Goal: Download file/media

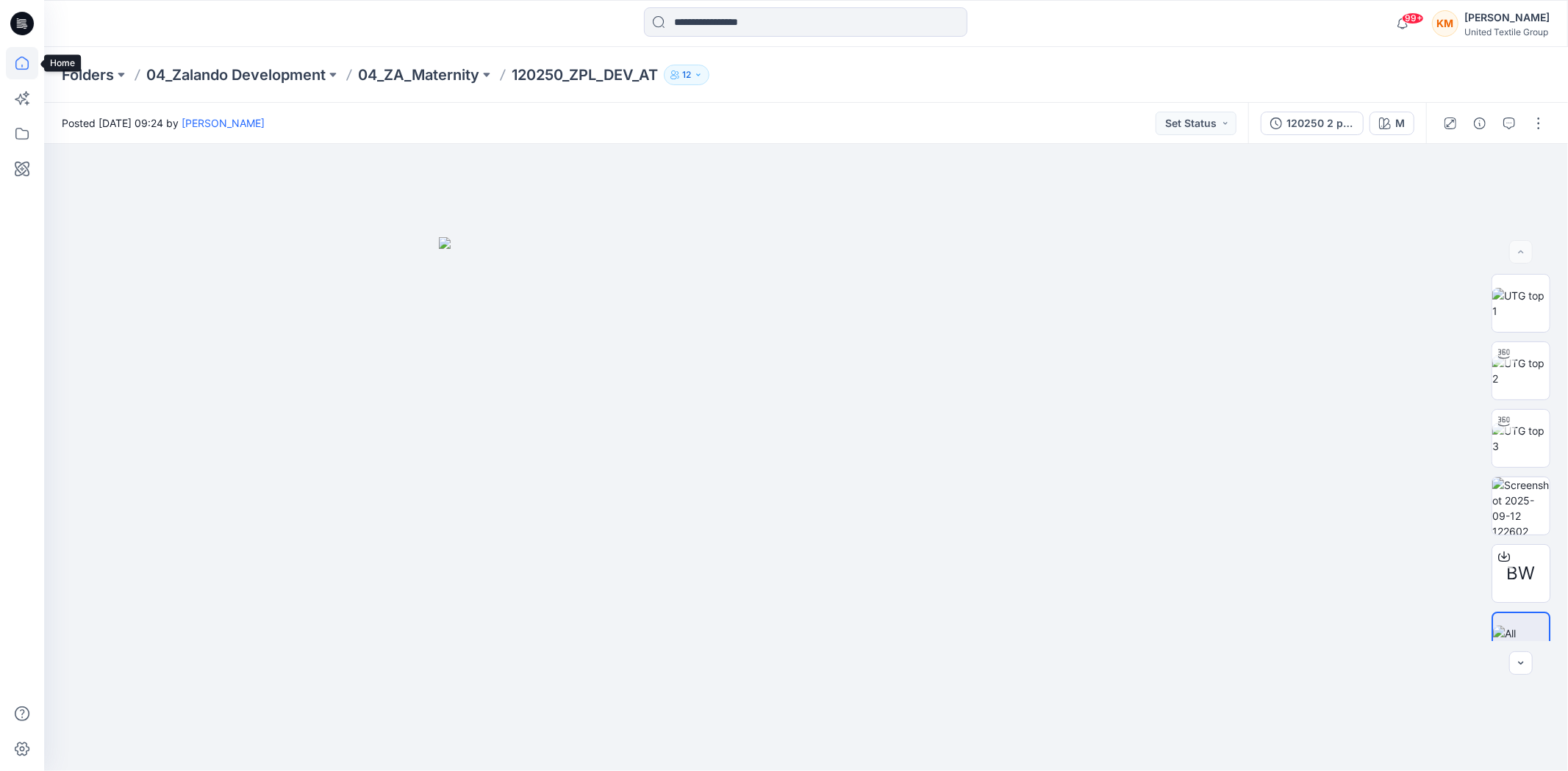
click at [27, 61] on icon at bounding box center [22, 63] width 14 height 14
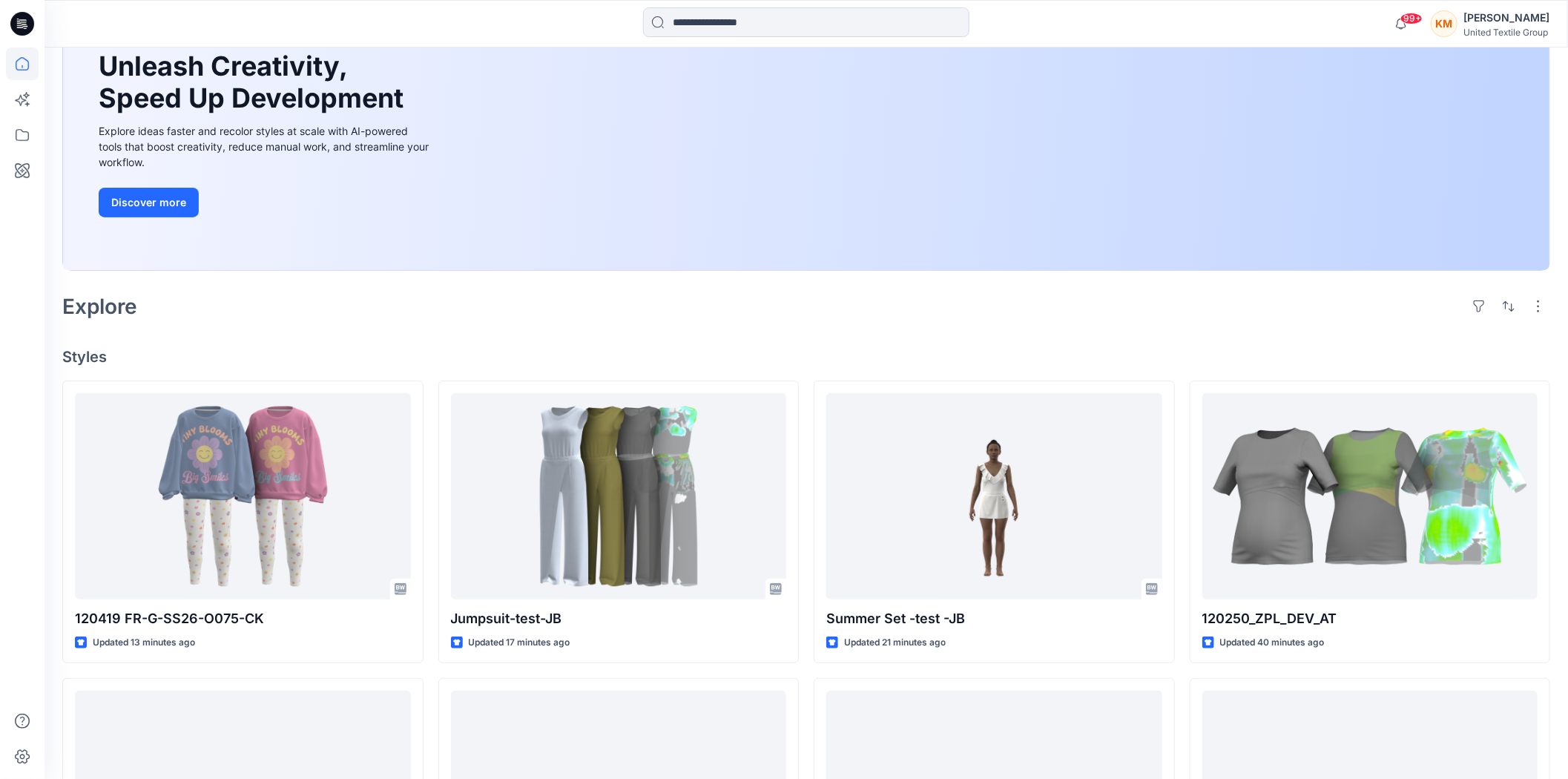
scroll to position [165, 0]
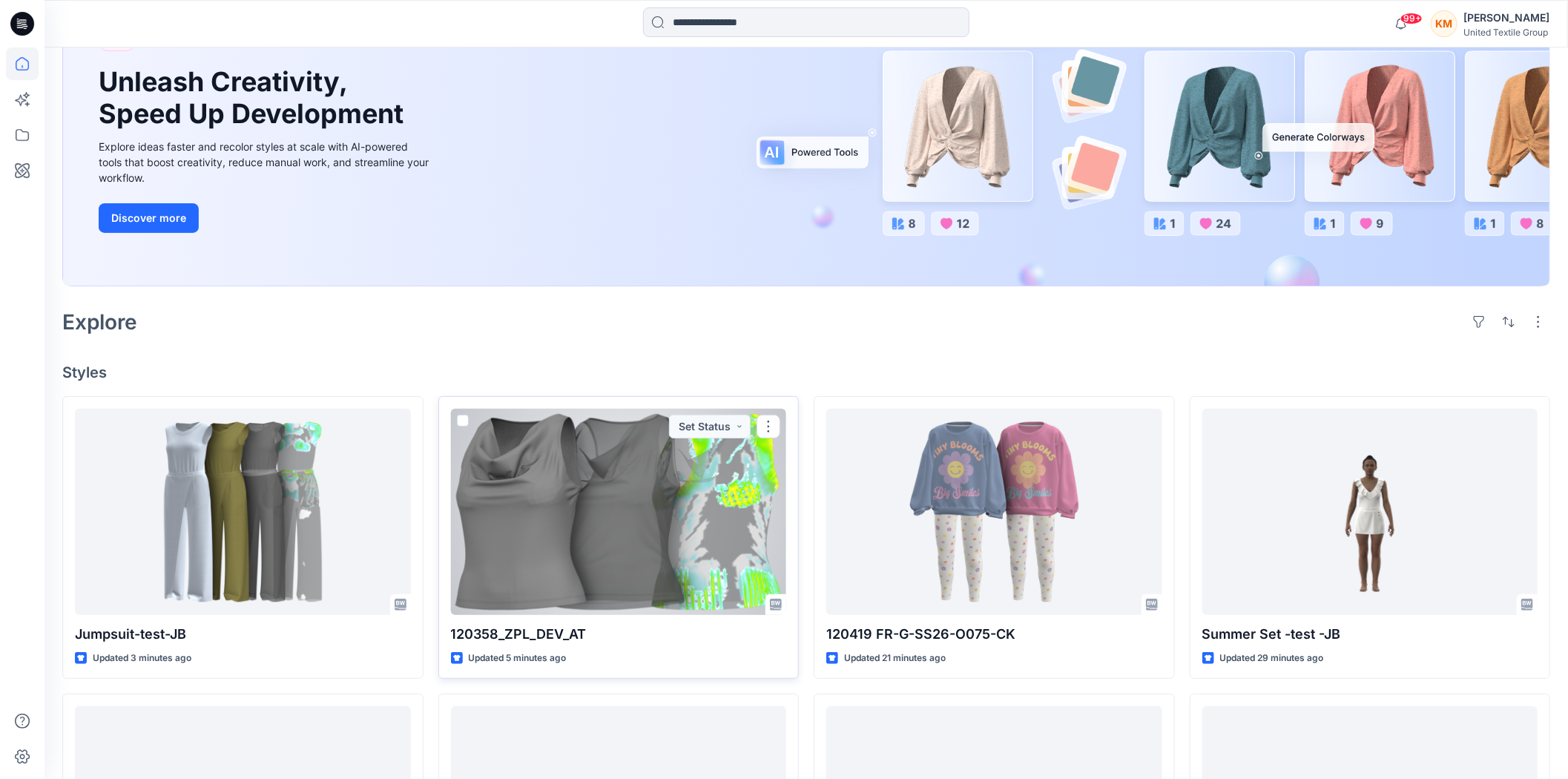
scroll to position [165, 0]
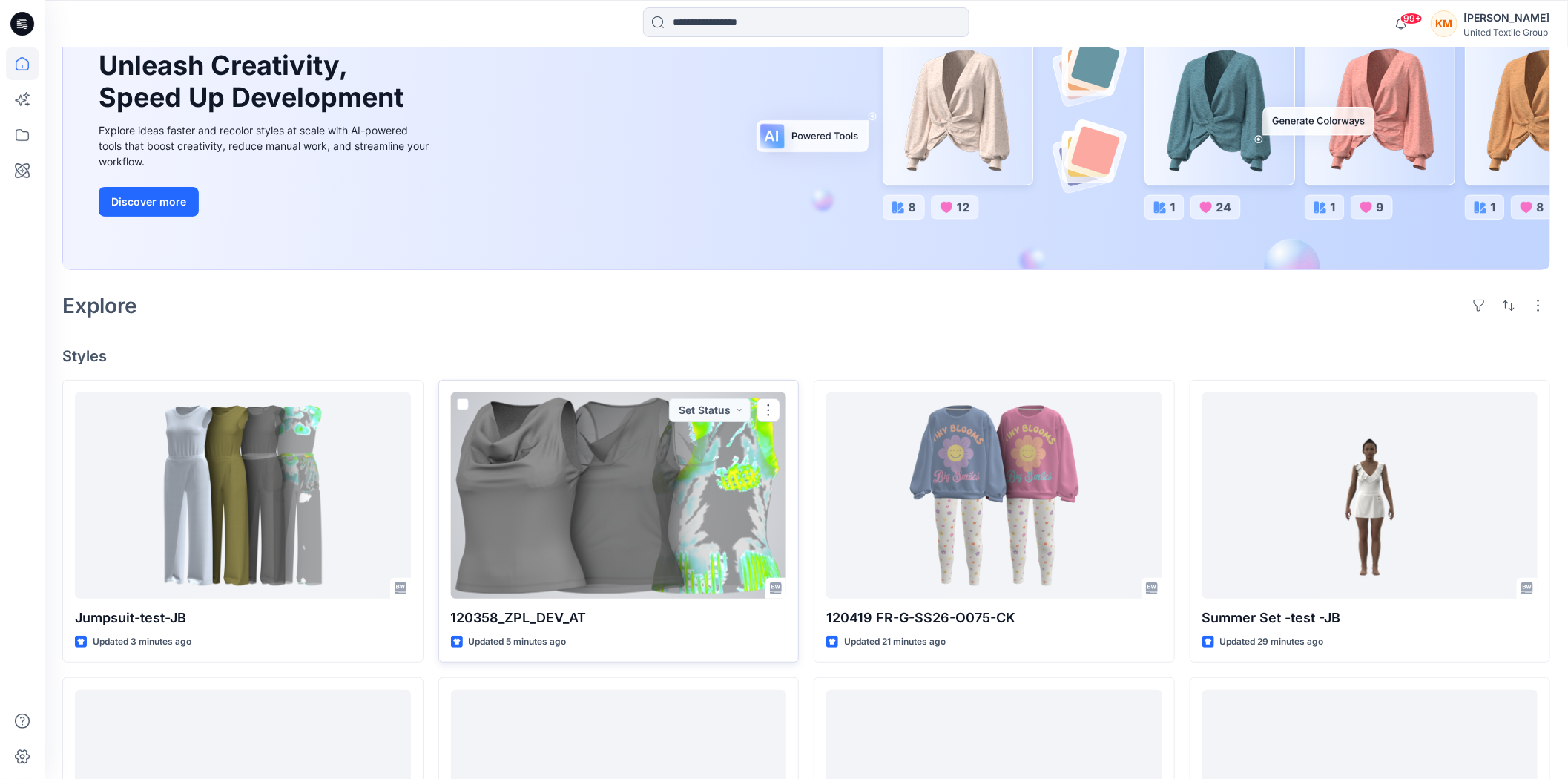
click at [616, 498] on div at bounding box center [619, 495] width 336 height 206
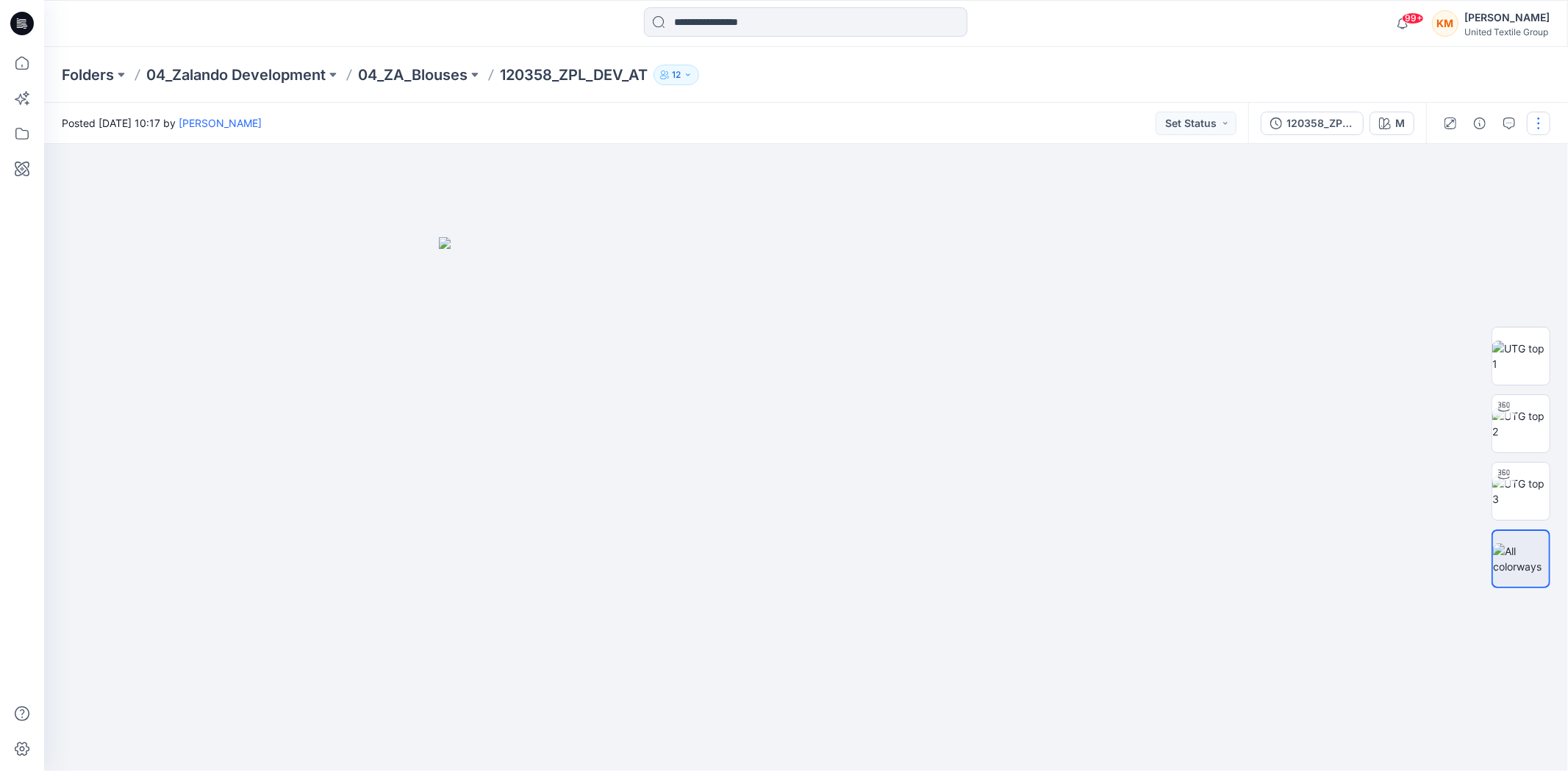
click at [1541, 120] on button "button" at bounding box center [1538, 123] width 23 height 23
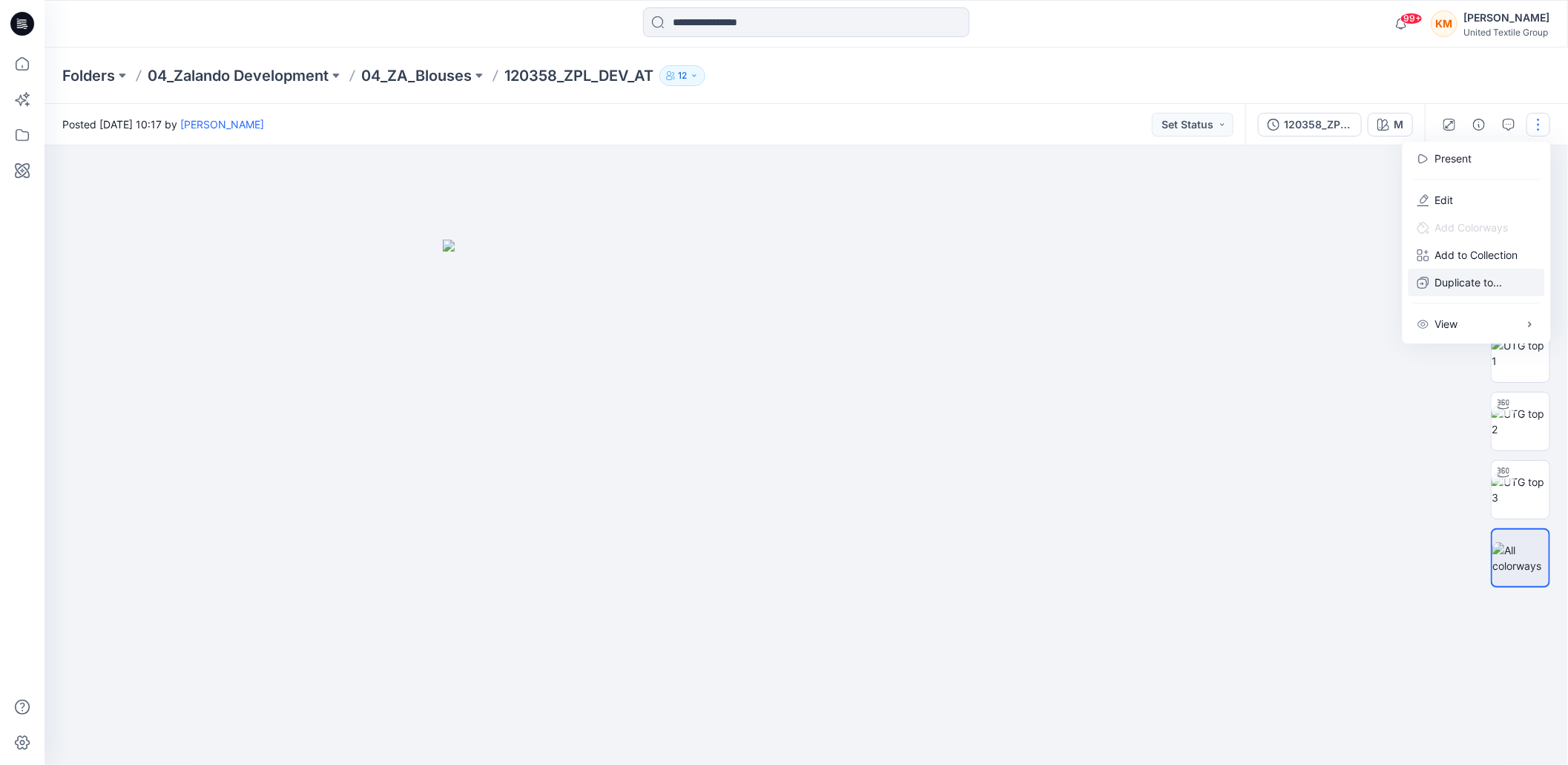
click at [1451, 282] on p "Duplicate to..." at bounding box center [1469, 282] width 68 height 16
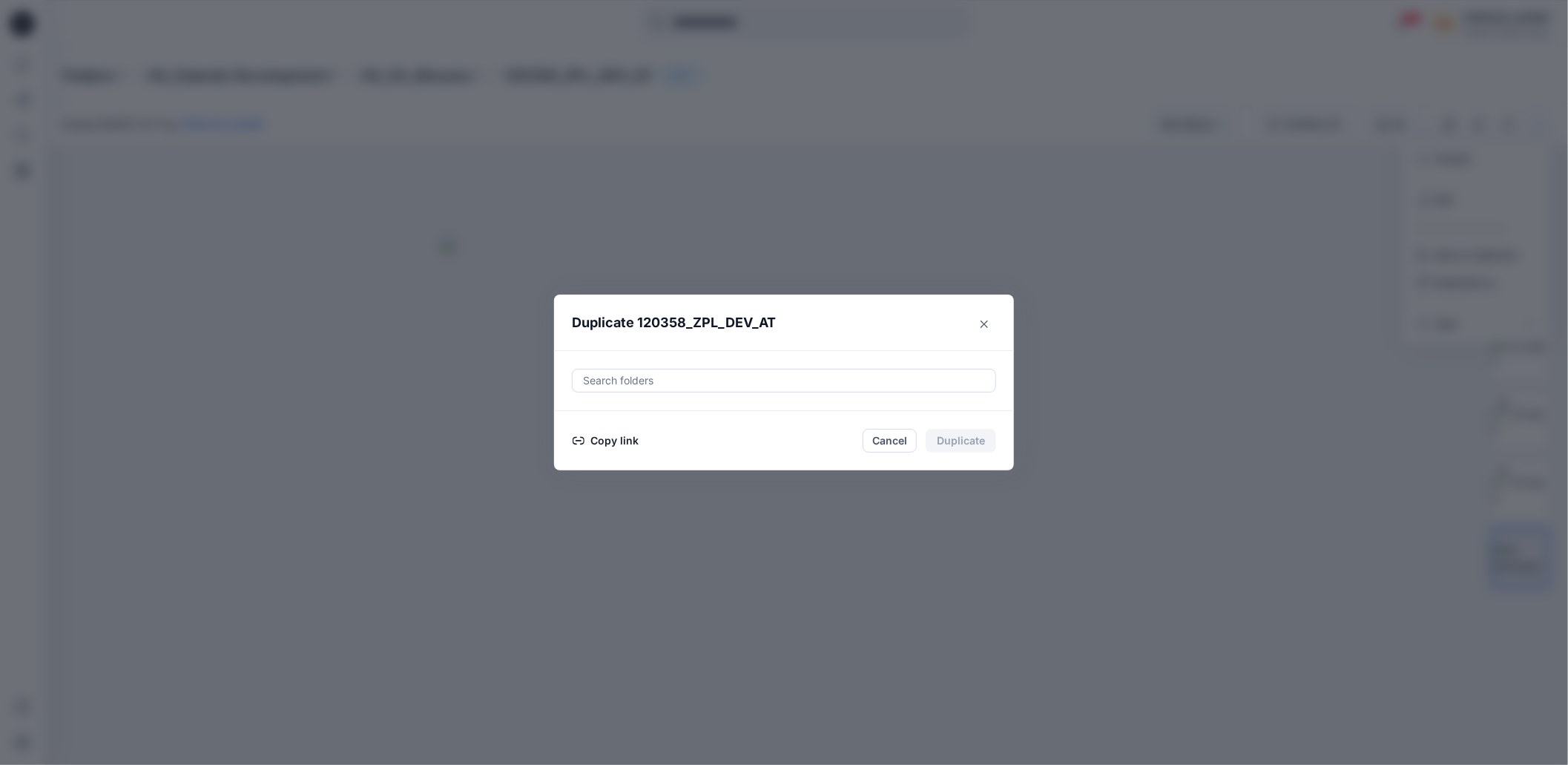
click at [608, 445] on button "Copy link" at bounding box center [605, 440] width 68 height 18
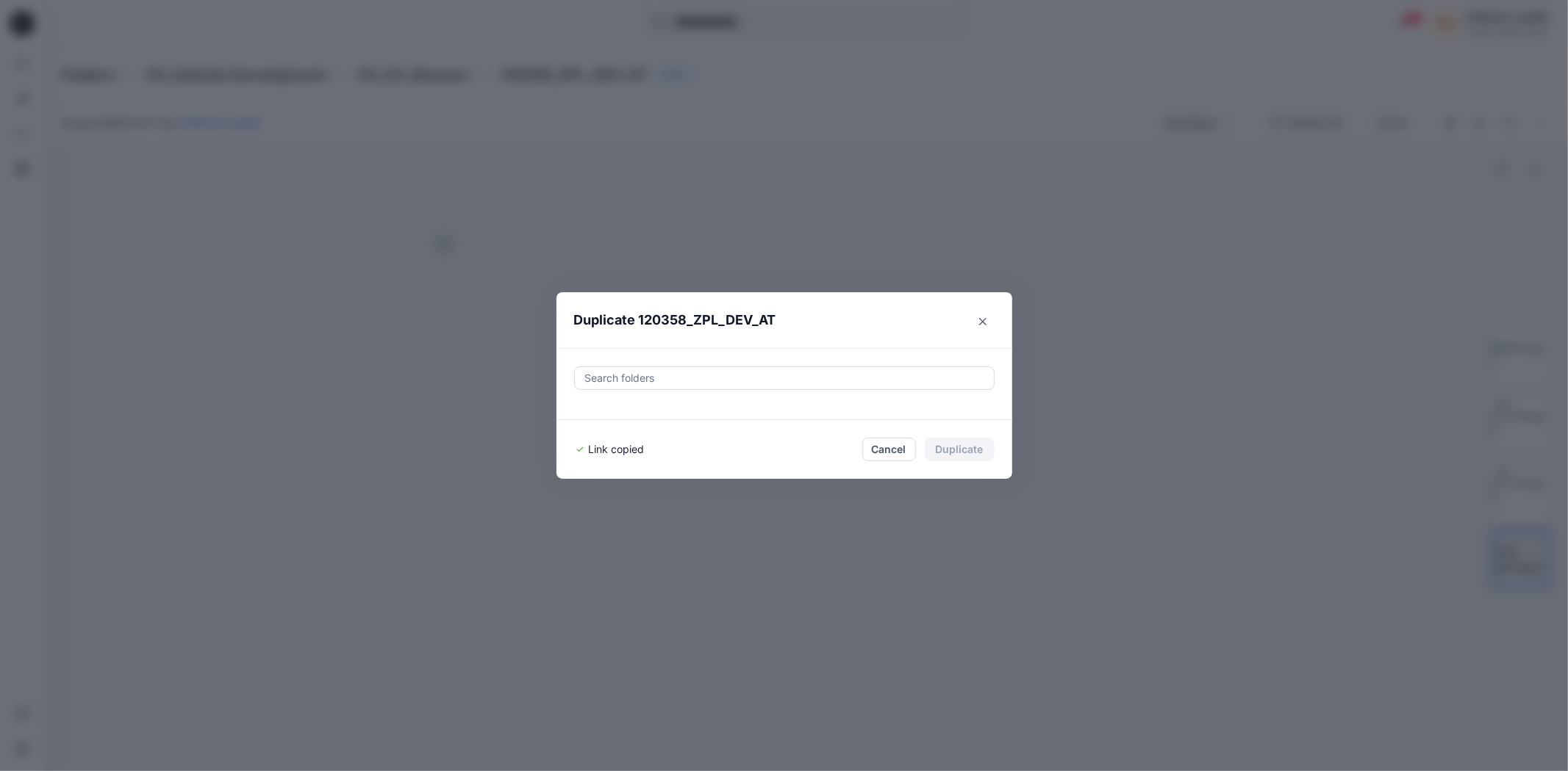
click at [897, 449] on button "Cancel" at bounding box center [888, 450] width 53 height 23
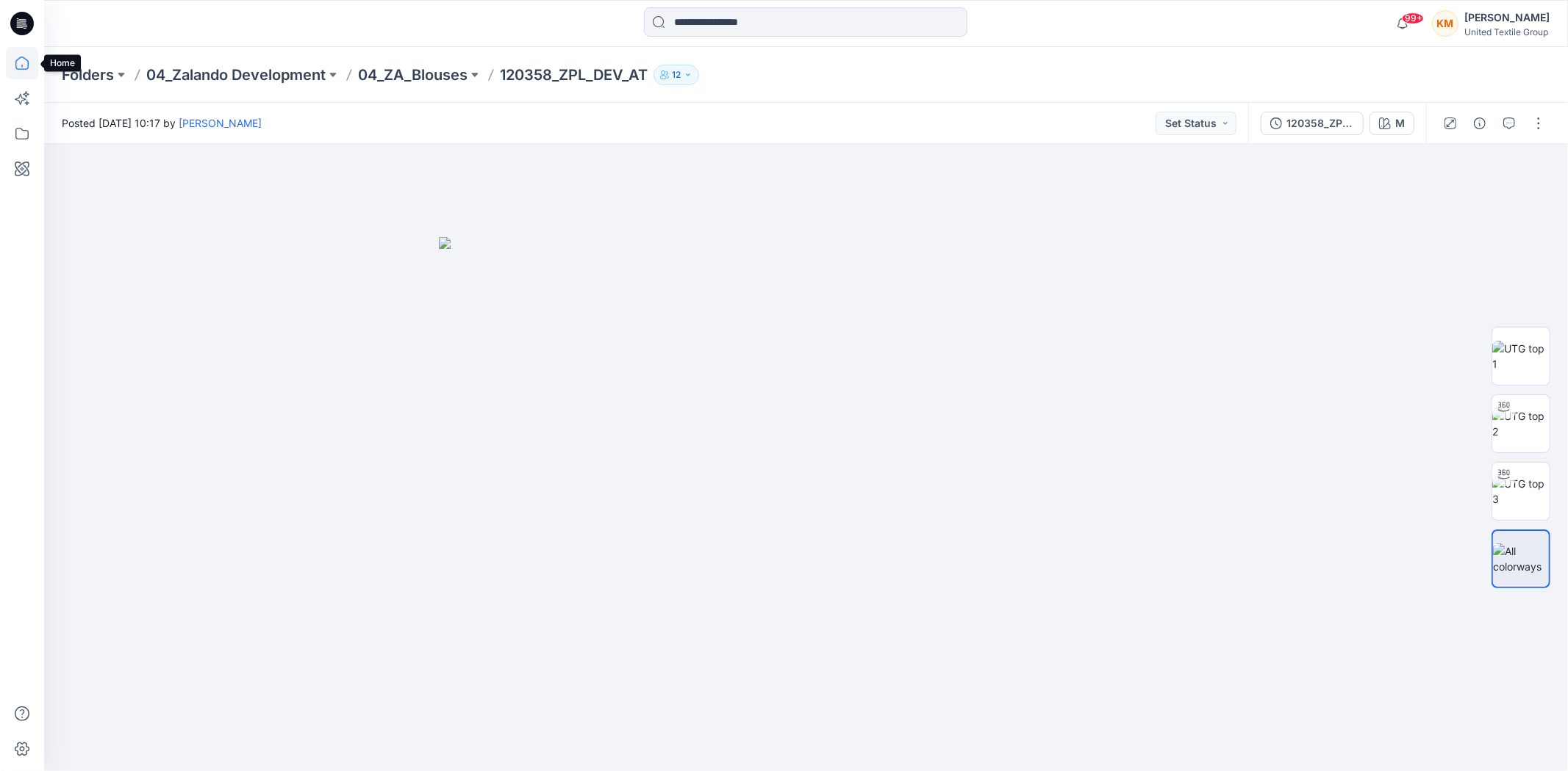
click at [24, 64] on icon at bounding box center [21, 62] width 32 height 32
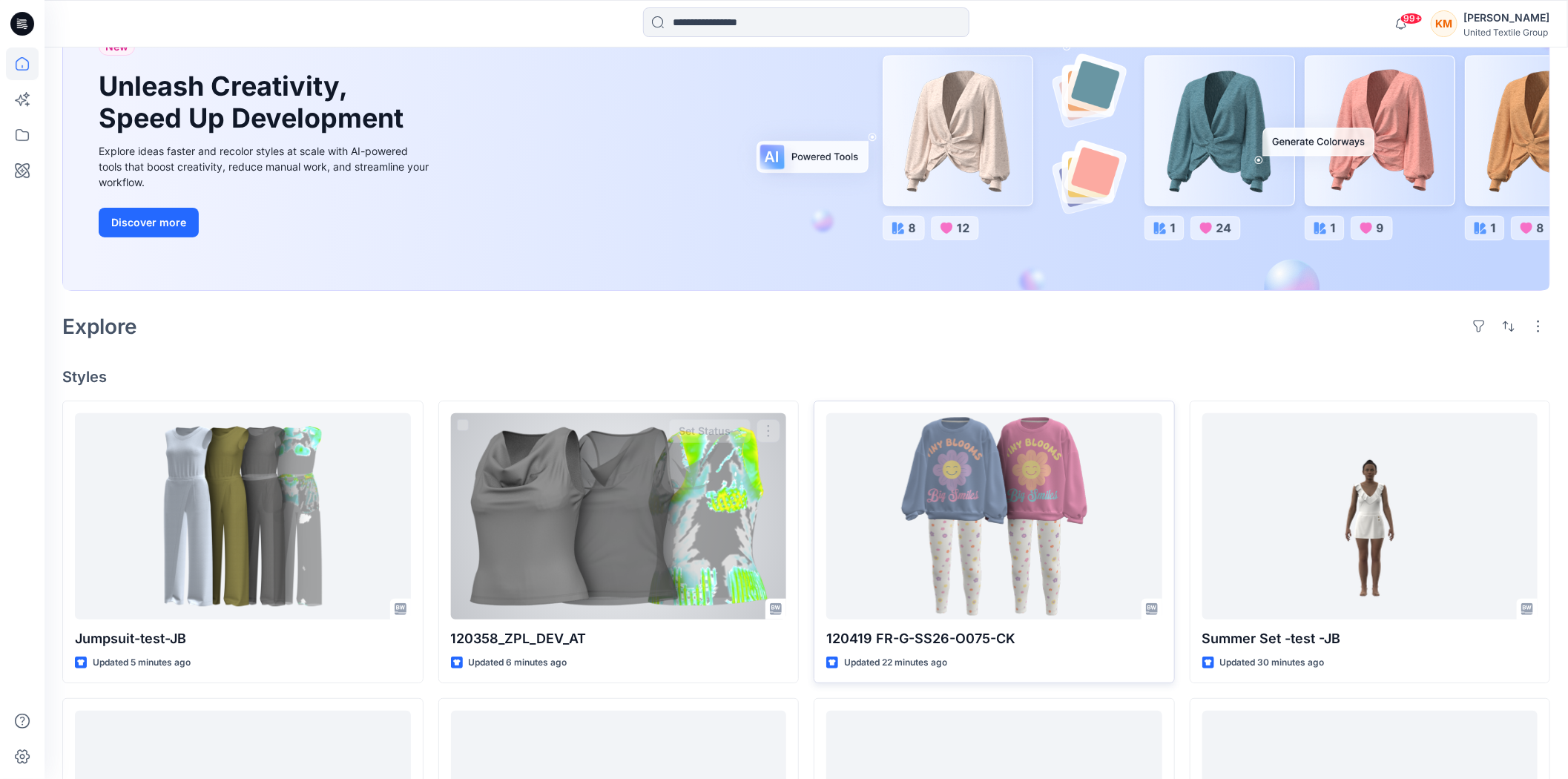
scroll to position [165, 0]
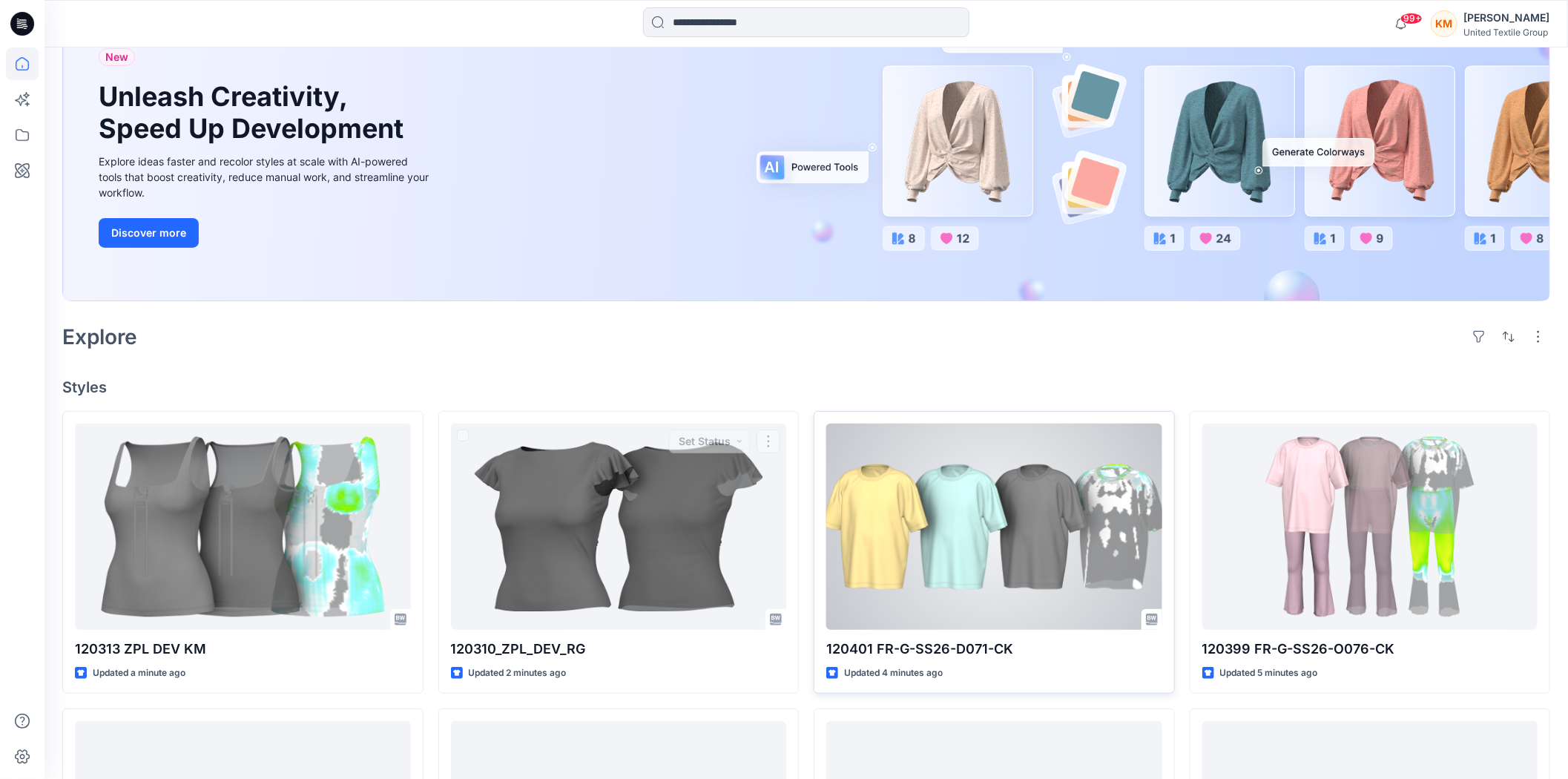
scroll to position [165, 0]
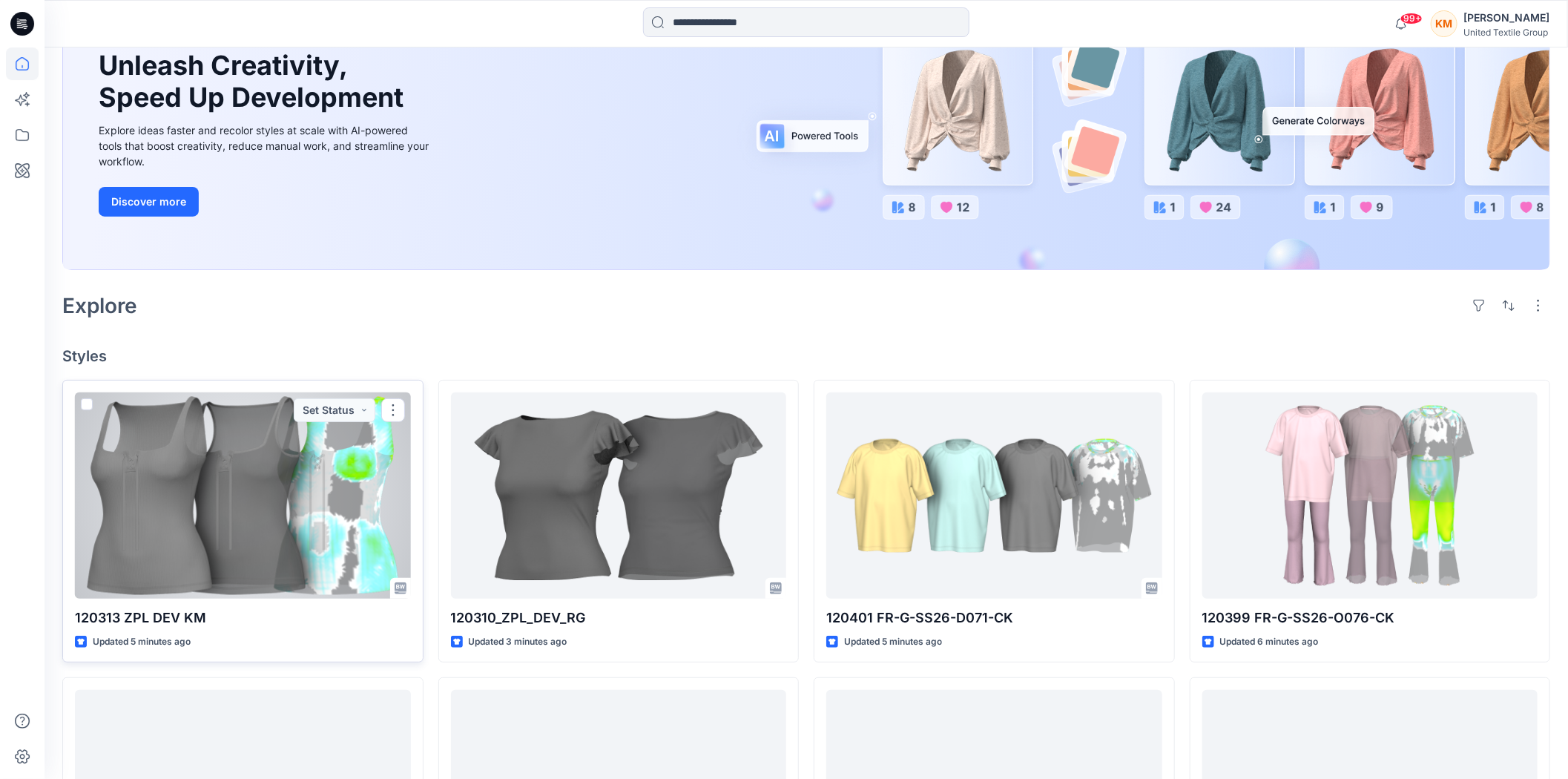
click at [287, 507] on div at bounding box center [242, 495] width 336 height 206
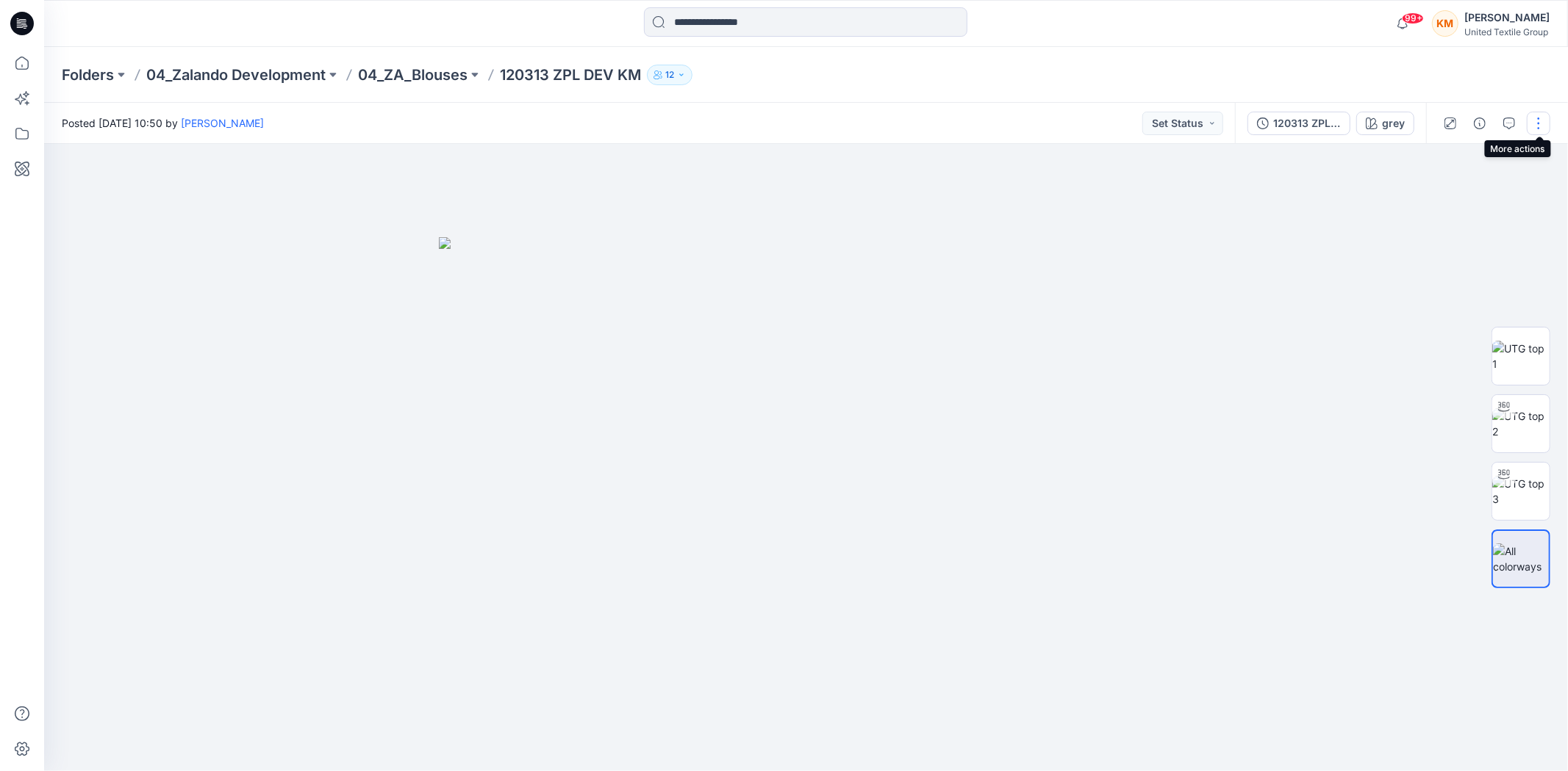
click at [1545, 118] on button "button" at bounding box center [1538, 123] width 23 height 23
click at [1448, 194] on button "Edit" at bounding box center [1463, 198] width 135 height 27
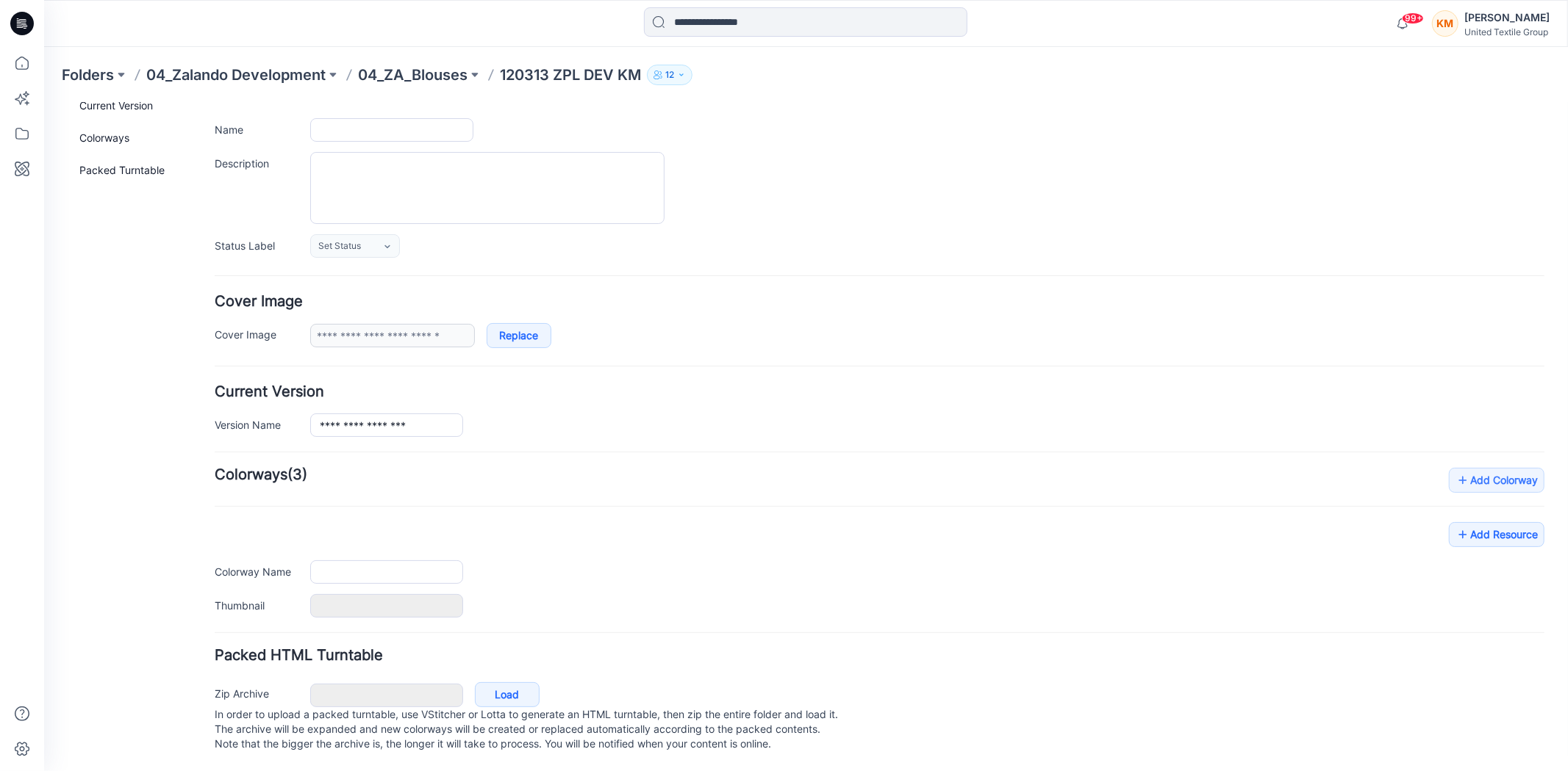
type input "**********"
type input "****"
type input "**********"
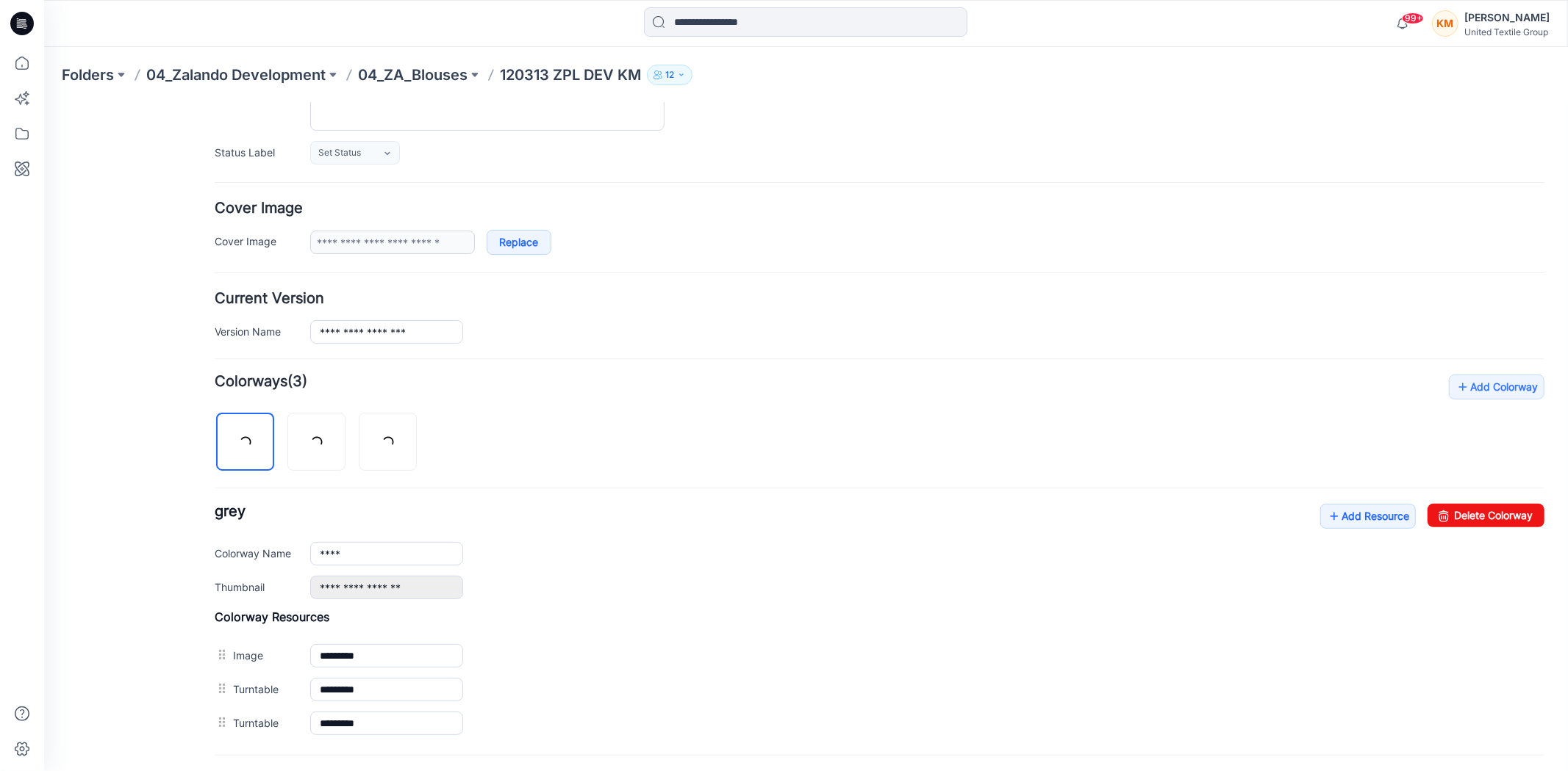
scroll to position [327, 0]
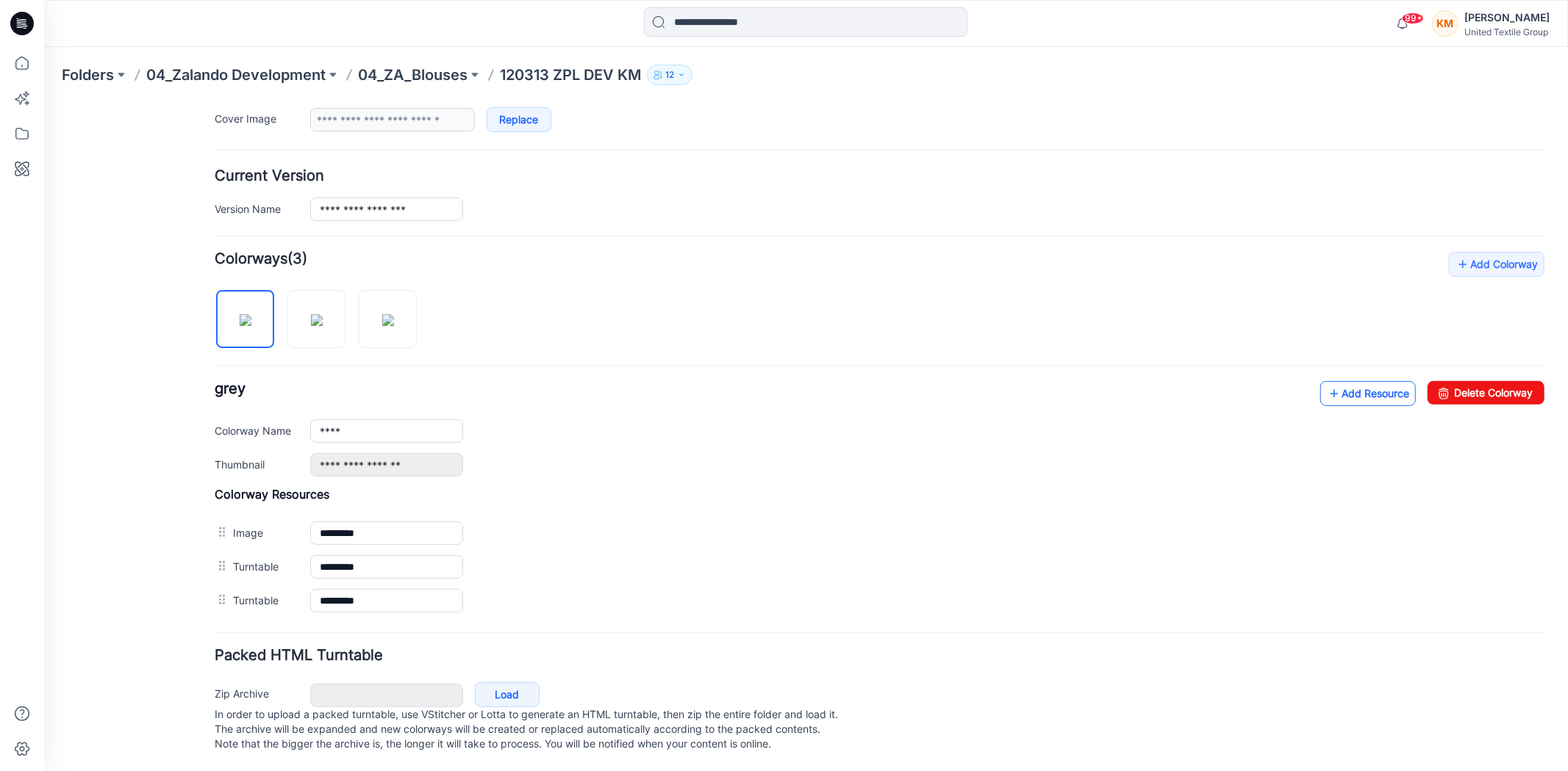
click at [1356, 381] on link "Add Resource" at bounding box center [1367, 393] width 95 height 25
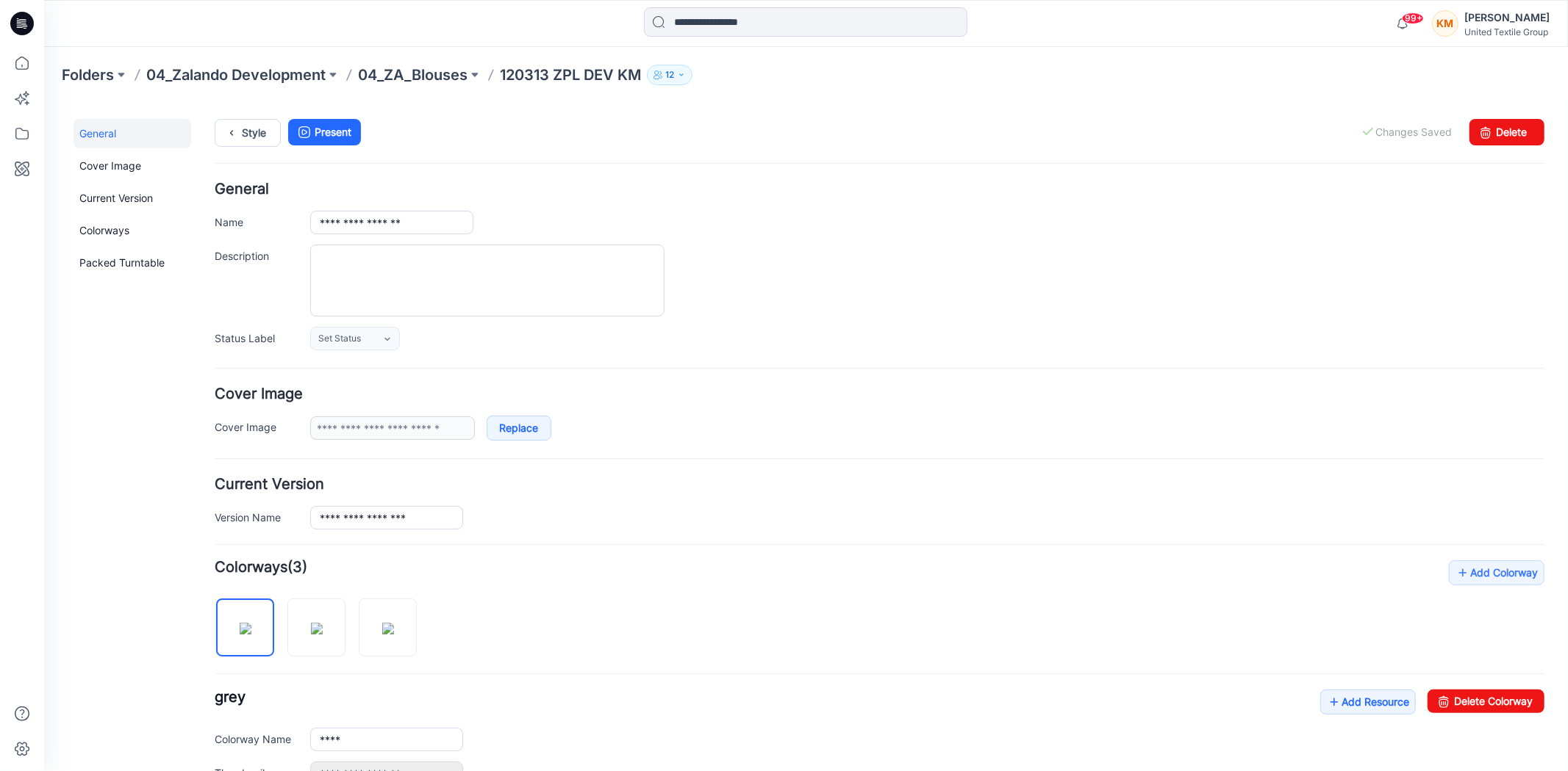
scroll to position [0, 0]
click at [249, 137] on link "Style" at bounding box center [247, 133] width 66 height 28
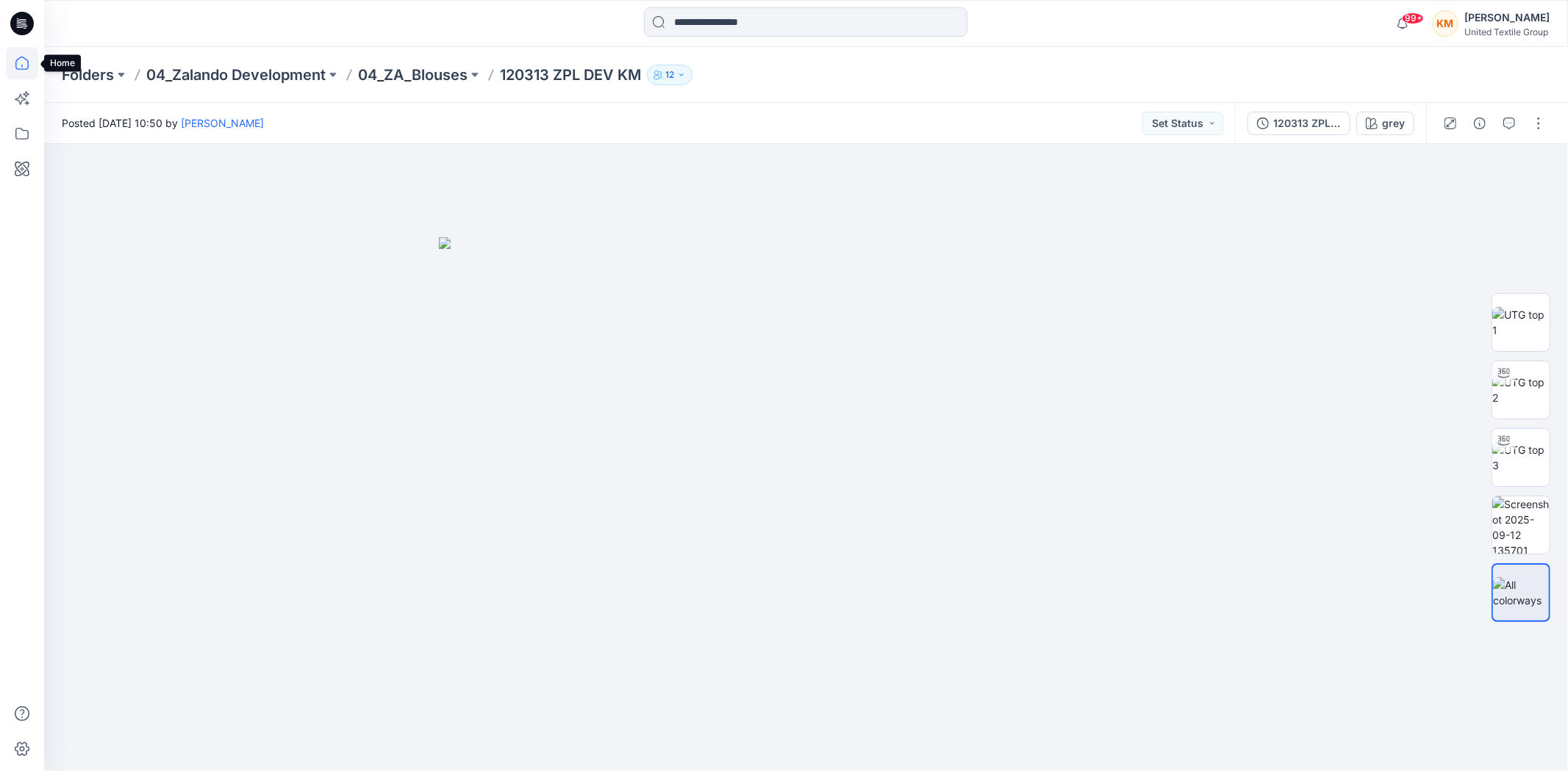
click at [25, 60] on icon at bounding box center [21, 62] width 32 height 32
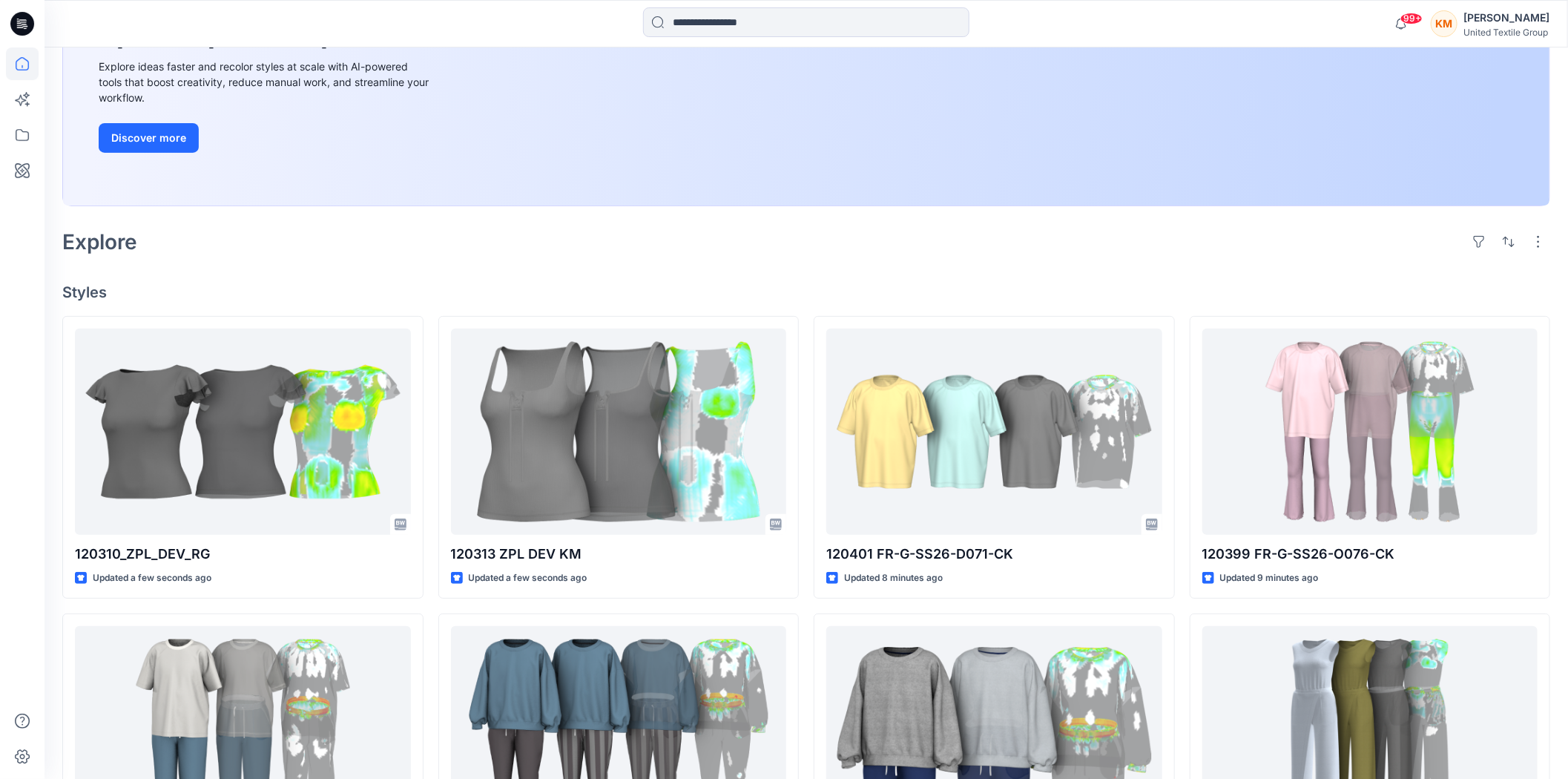
scroll to position [247, 0]
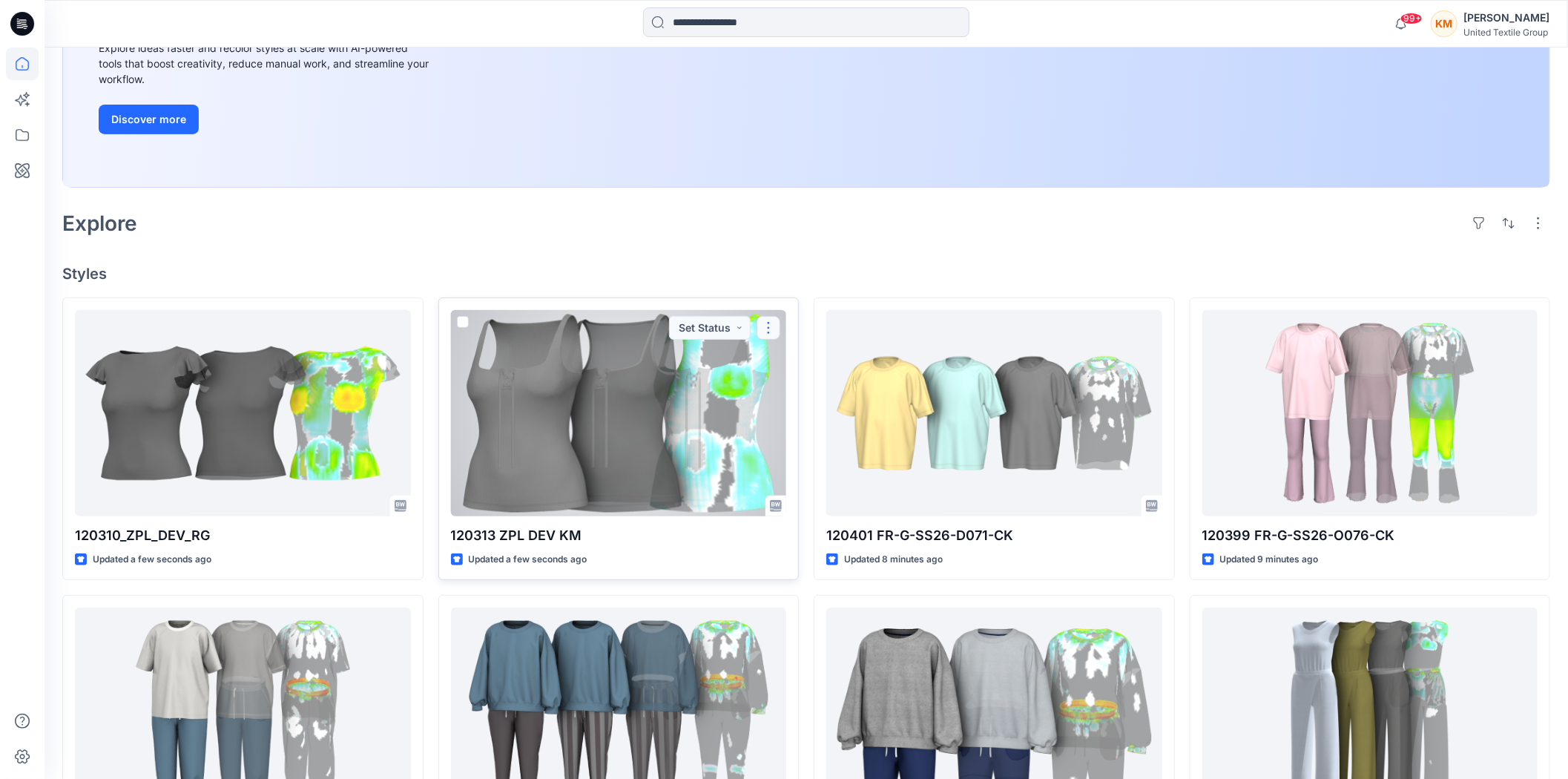
click at [770, 325] on button "button" at bounding box center [769, 328] width 24 height 24
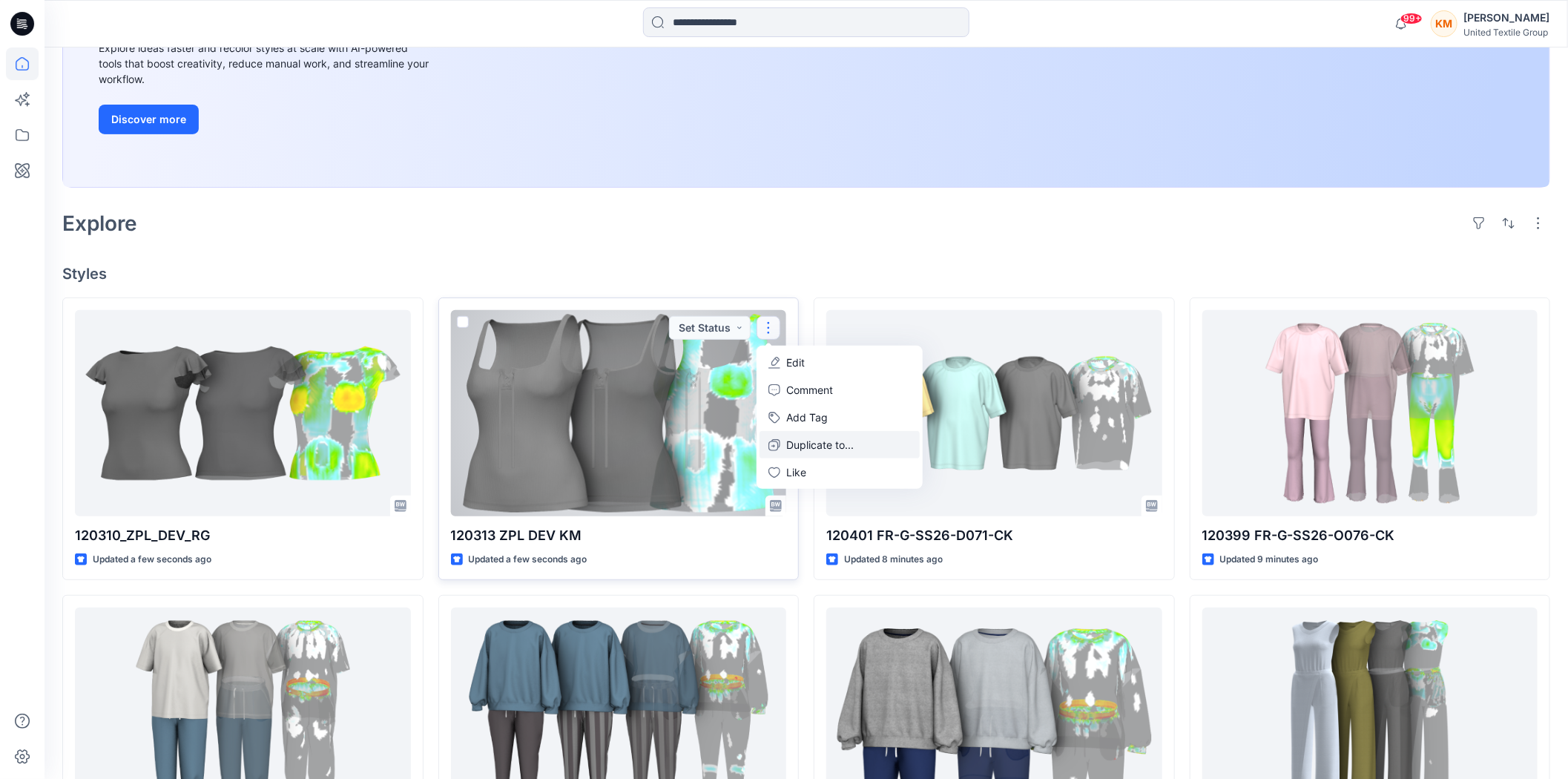
click at [813, 439] on p "Duplicate to..." at bounding box center [820, 445] width 68 height 16
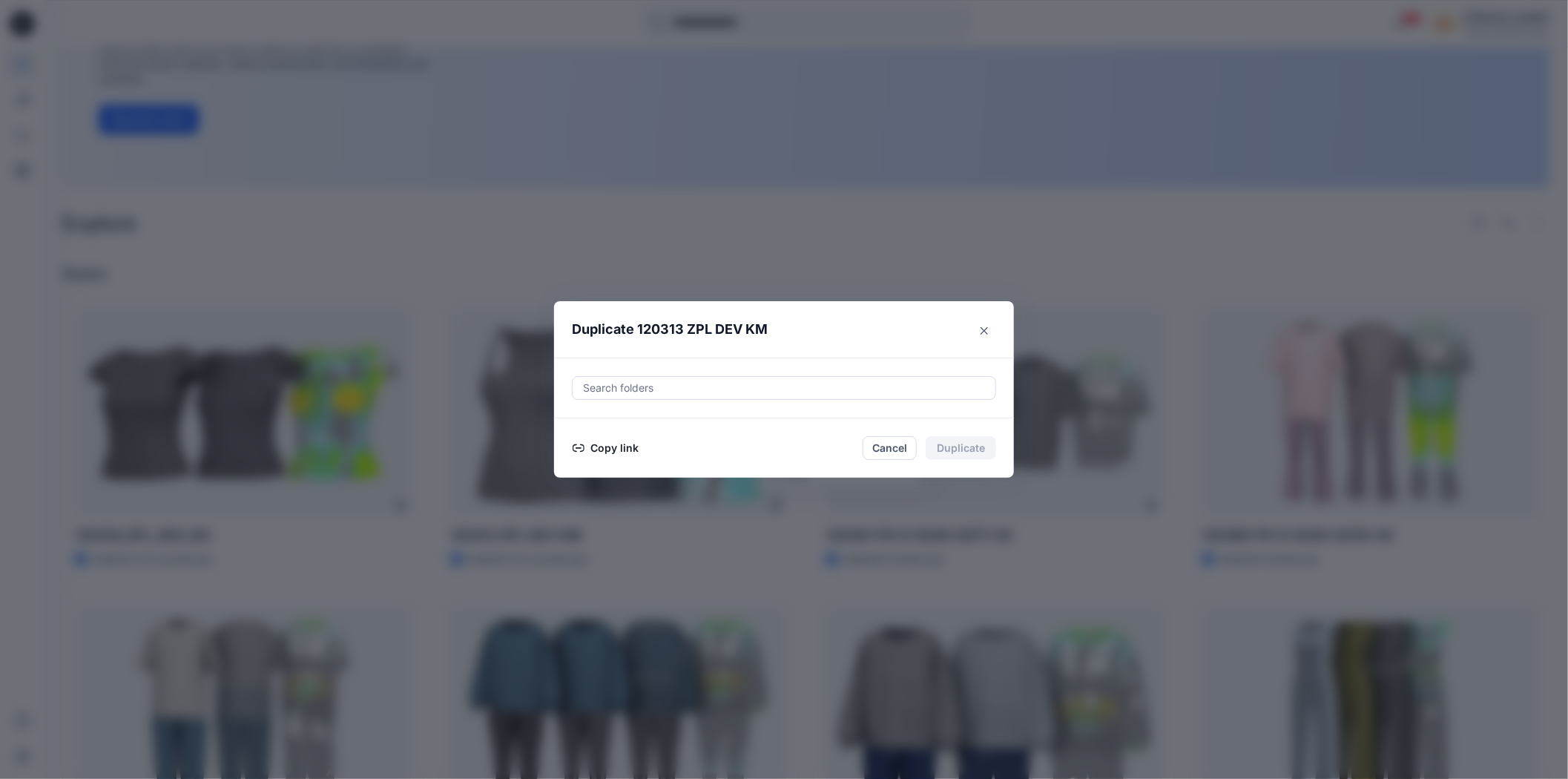
click at [614, 447] on button "Copy link" at bounding box center [605, 448] width 68 height 18
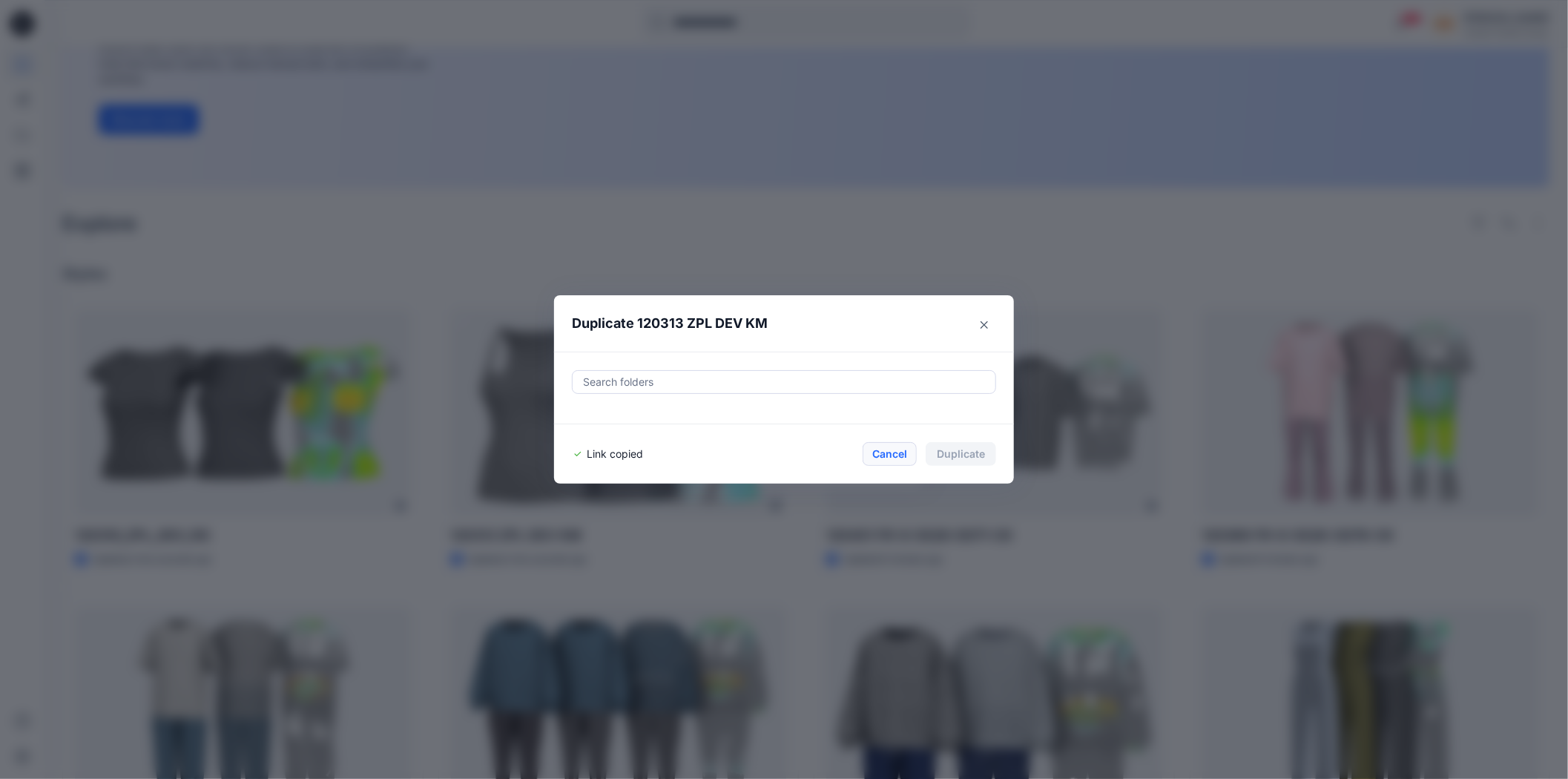
click at [907, 451] on button "Cancel" at bounding box center [889, 454] width 54 height 24
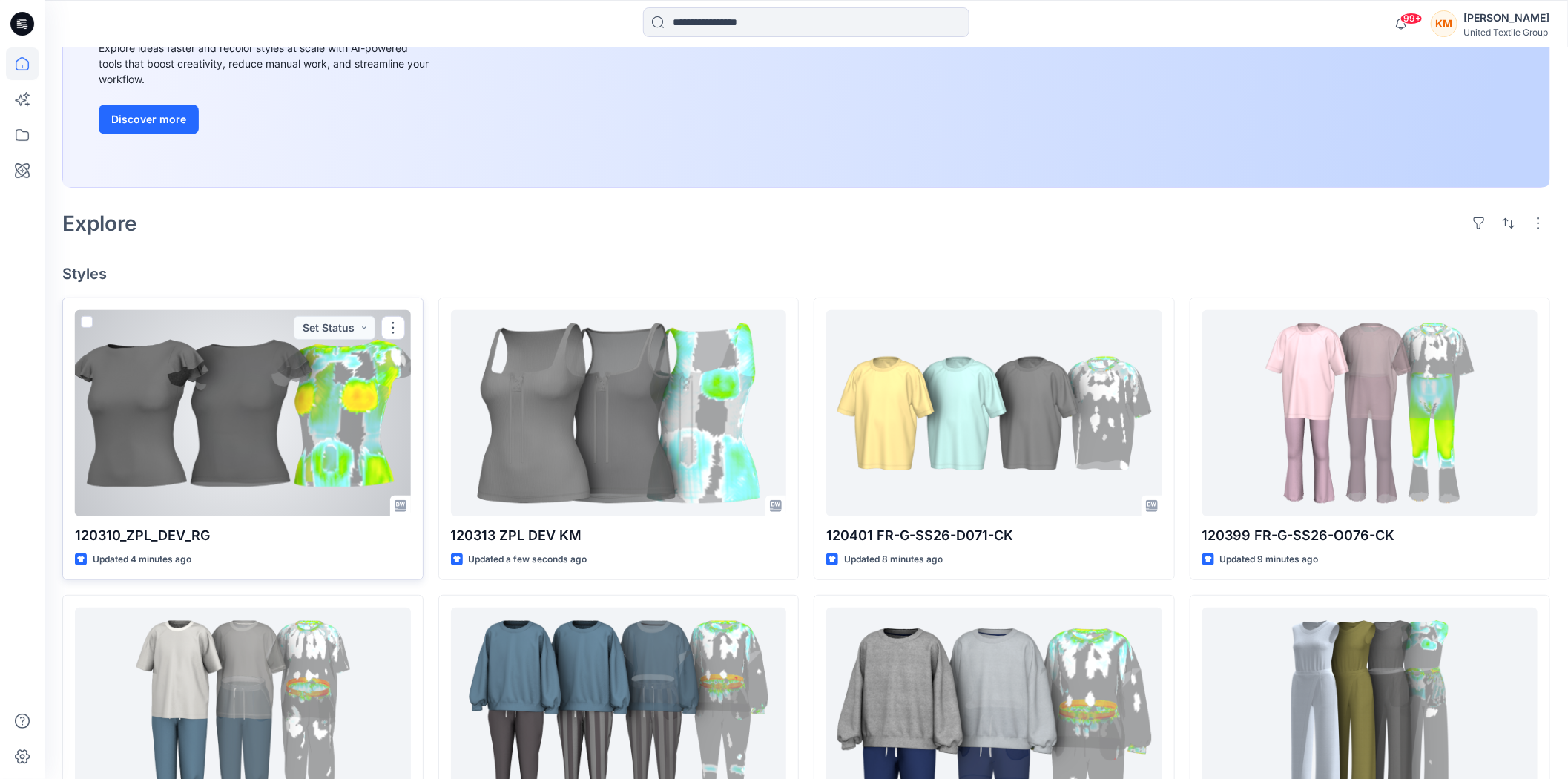
click at [221, 414] on div at bounding box center [242, 413] width 336 height 206
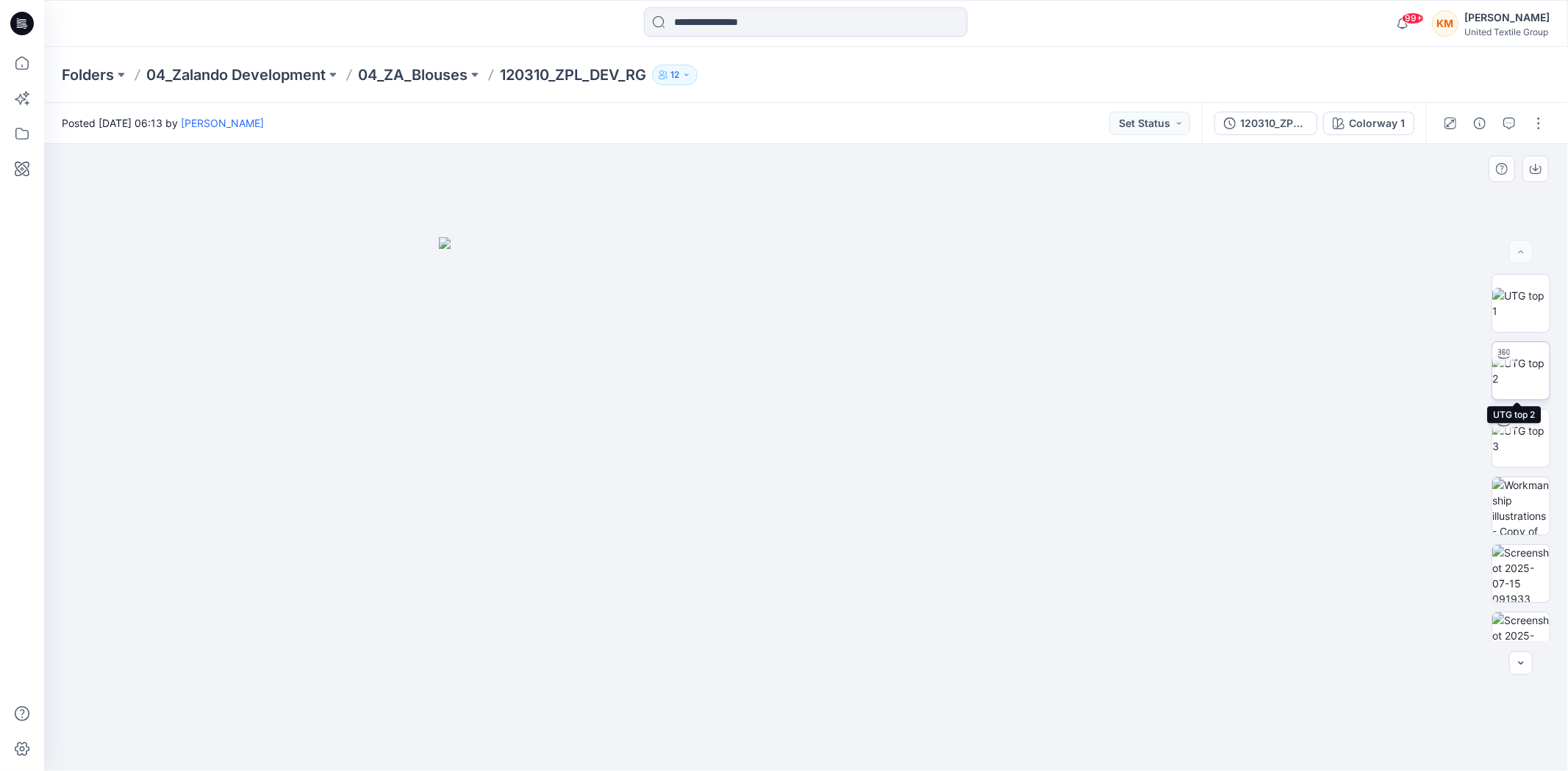
click at [1520, 357] on img at bounding box center [1520, 371] width 57 height 31
drag, startPoint x: 943, startPoint y: 746, endPoint x: 902, endPoint y: 762, distance: 44.0
click at [902, 762] on div at bounding box center [805, 457] width 1523 height 627
click at [1262, 122] on div "120310_ZPL_DEV_RG" at bounding box center [1274, 123] width 68 height 17
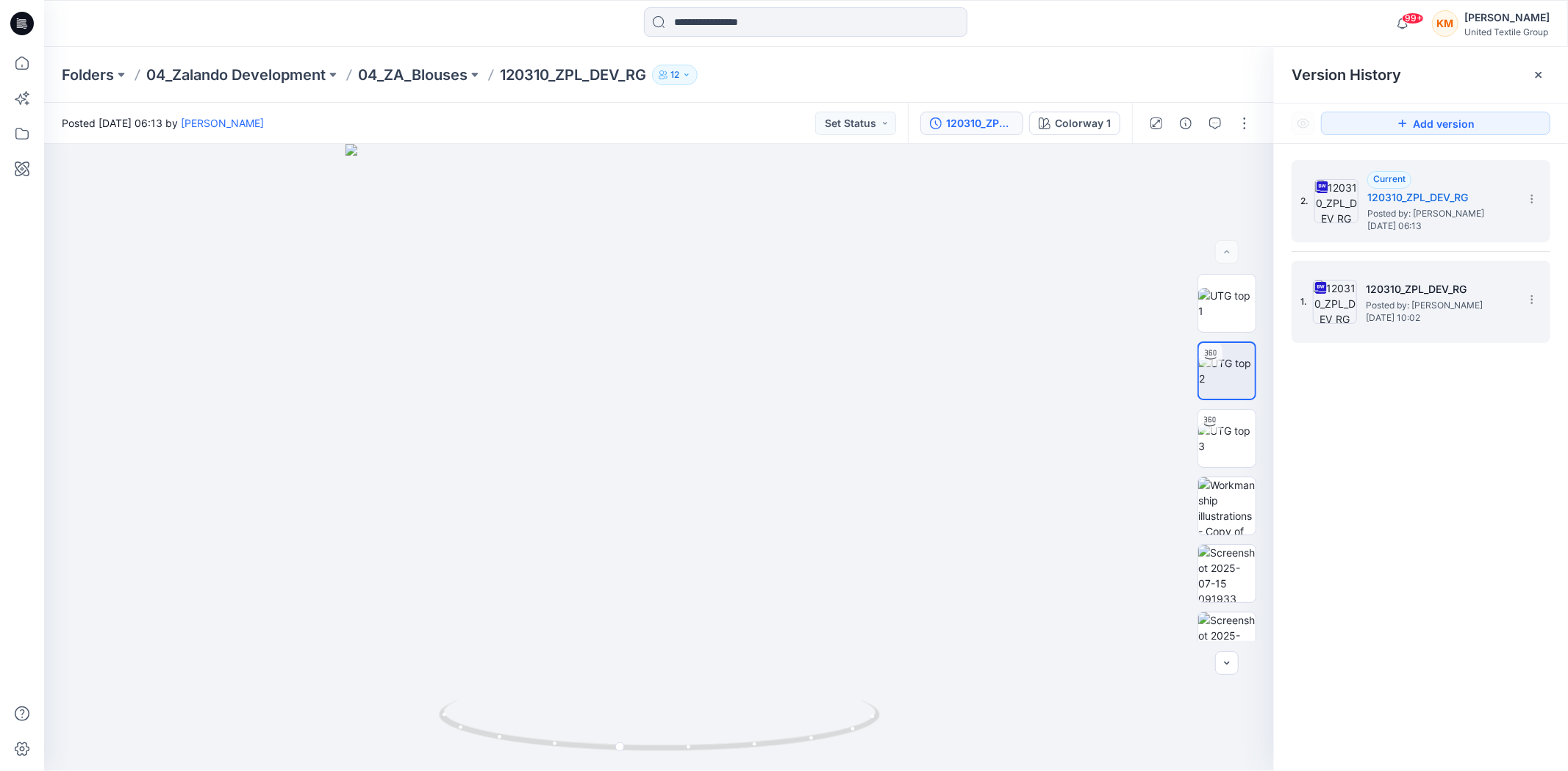
click at [1414, 301] on span "Posted by: [PERSON_NAME]" at bounding box center [1439, 305] width 147 height 15
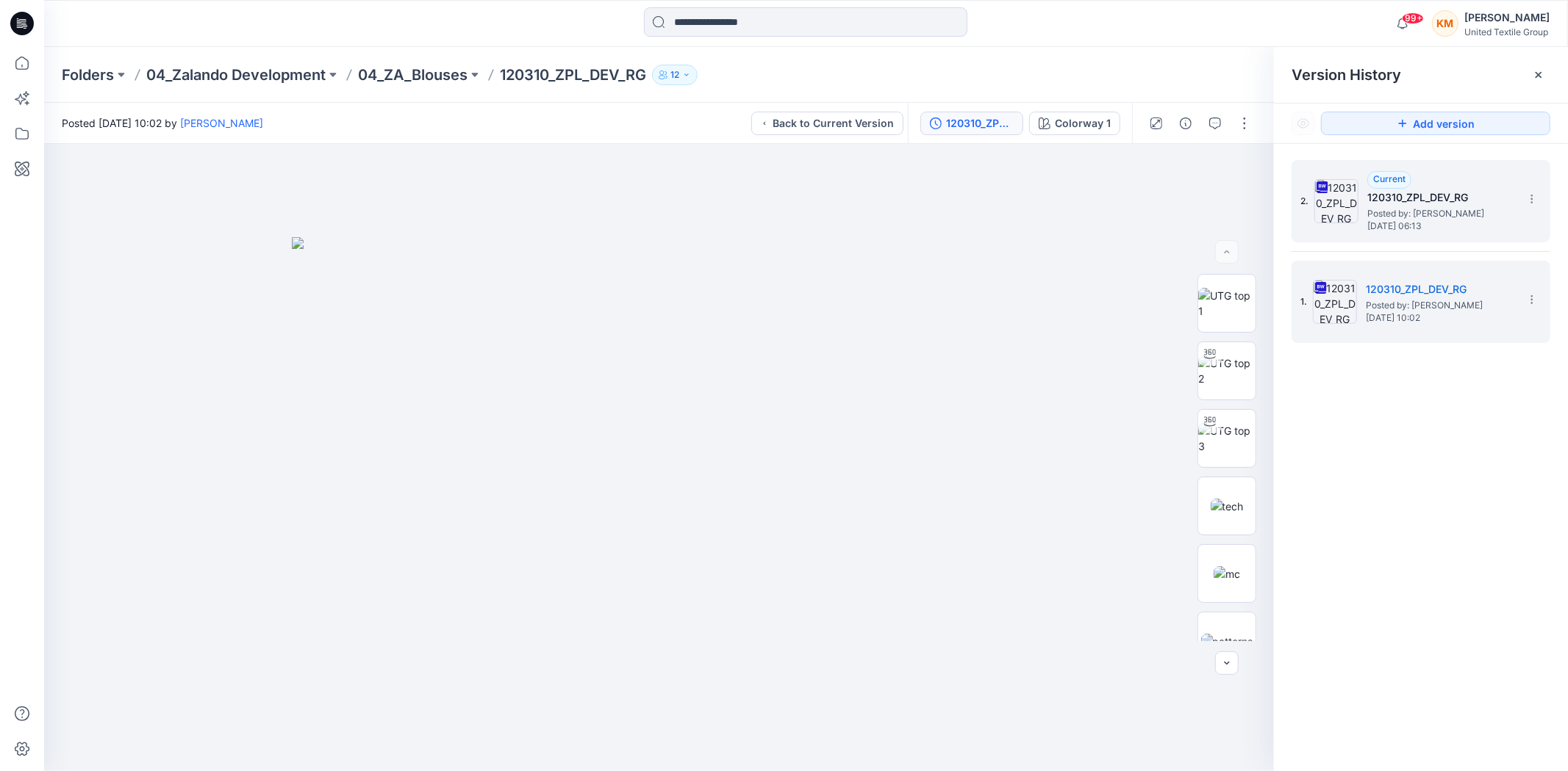
click at [1384, 218] on span "Posted by: [PERSON_NAME]" at bounding box center [1440, 214] width 147 height 15
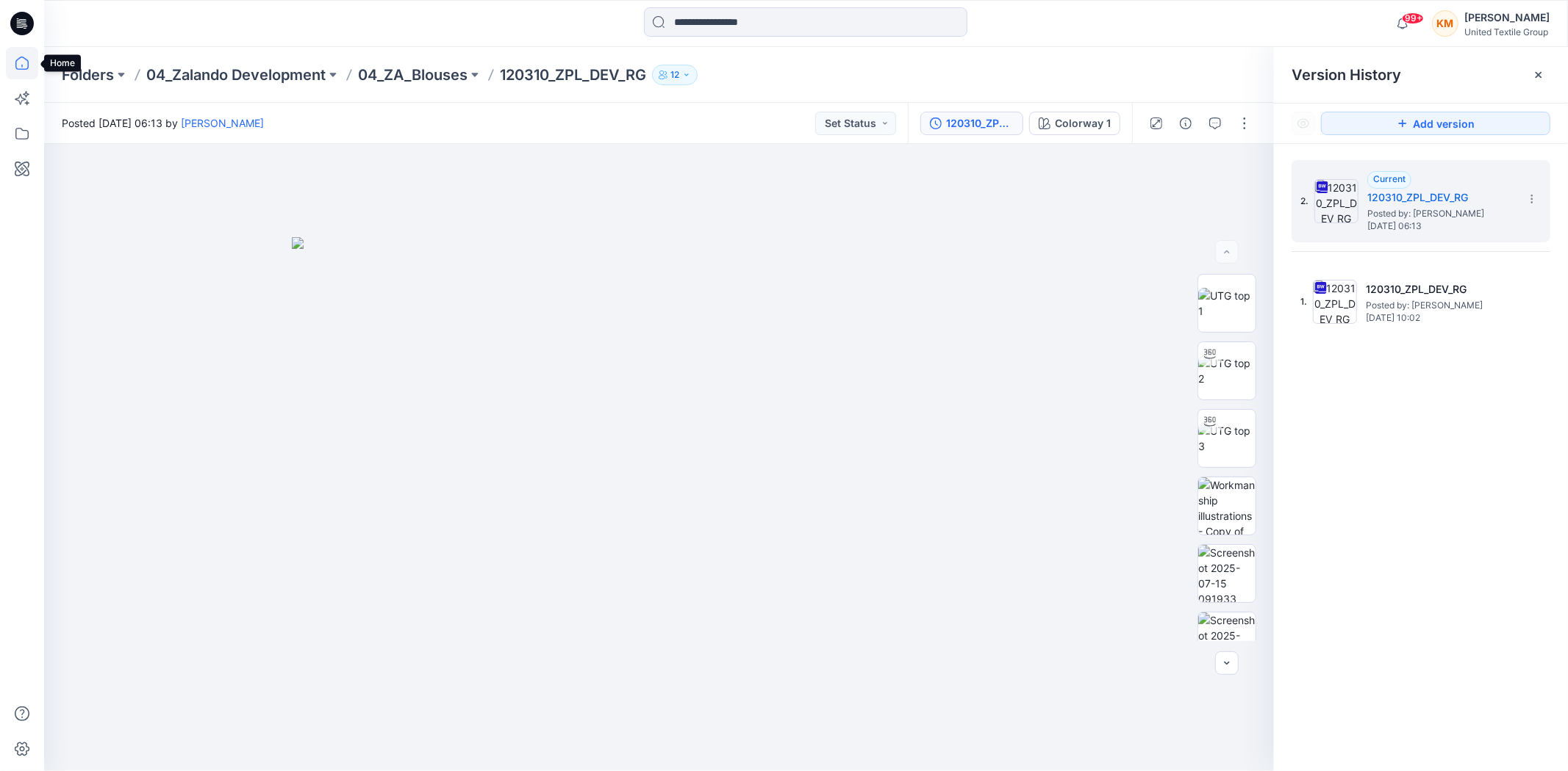
click at [17, 60] on icon at bounding box center [22, 63] width 14 height 14
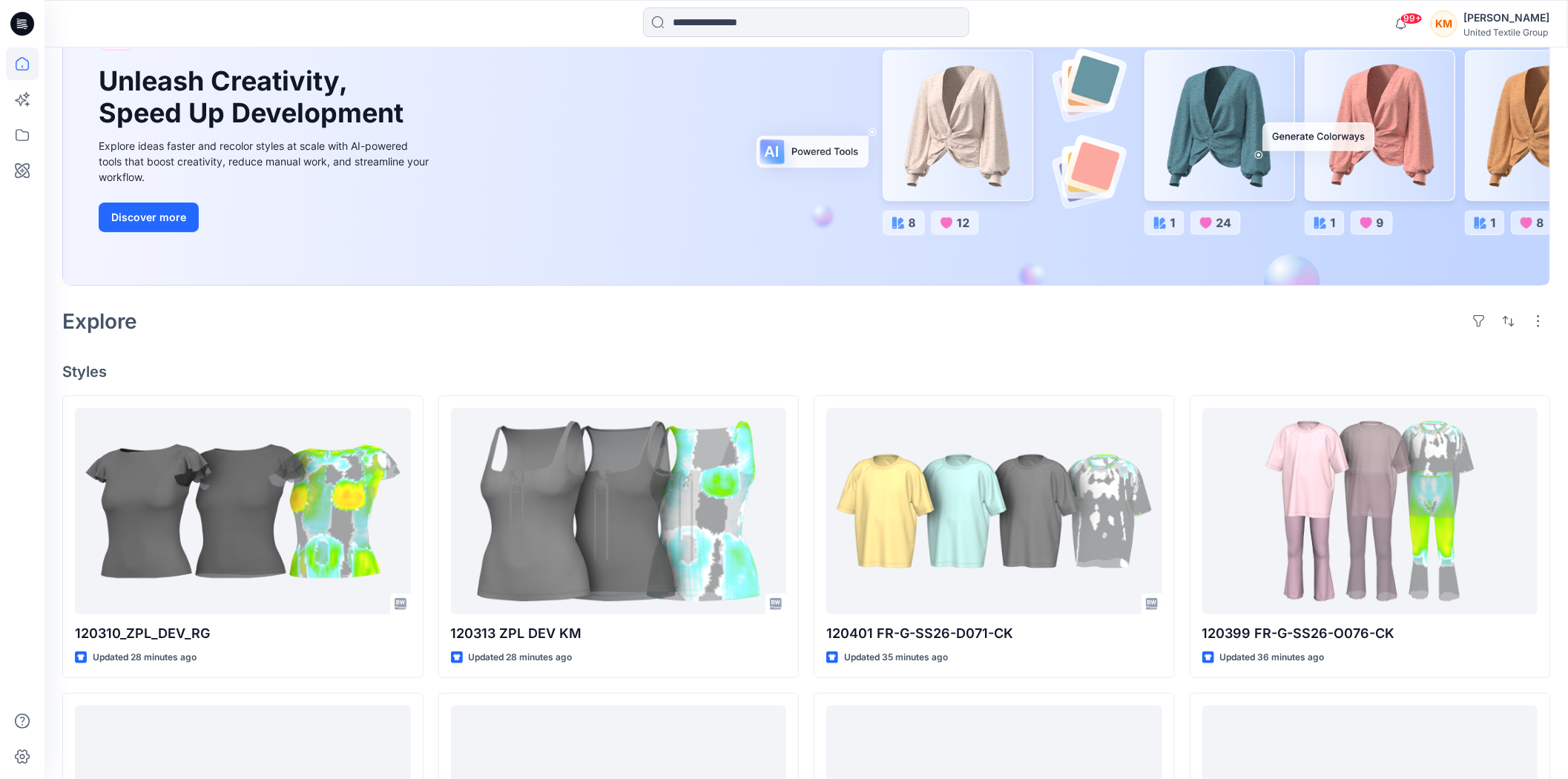
scroll to position [165, 0]
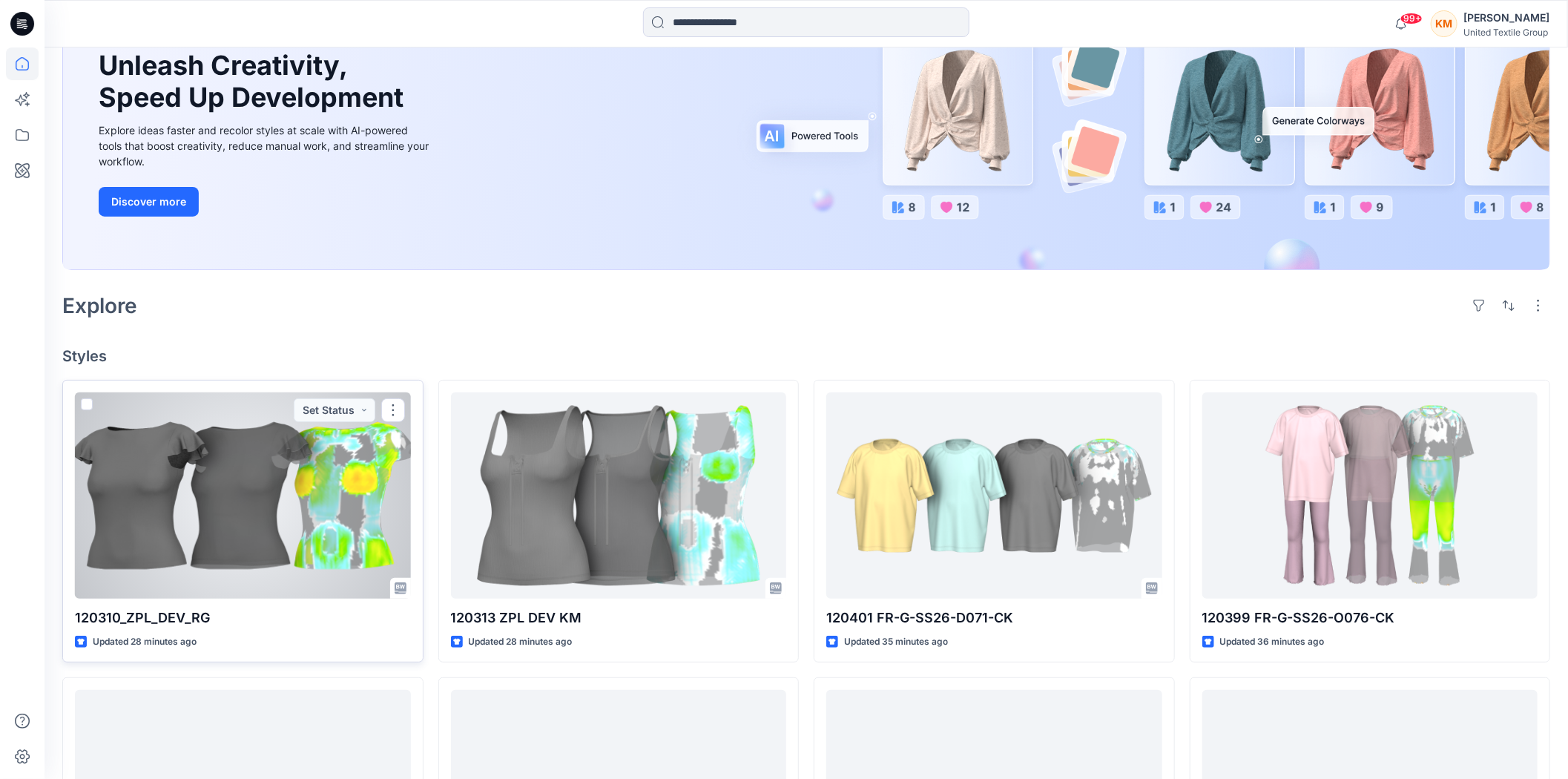
click at [325, 485] on div at bounding box center [242, 495] width 336 height 206
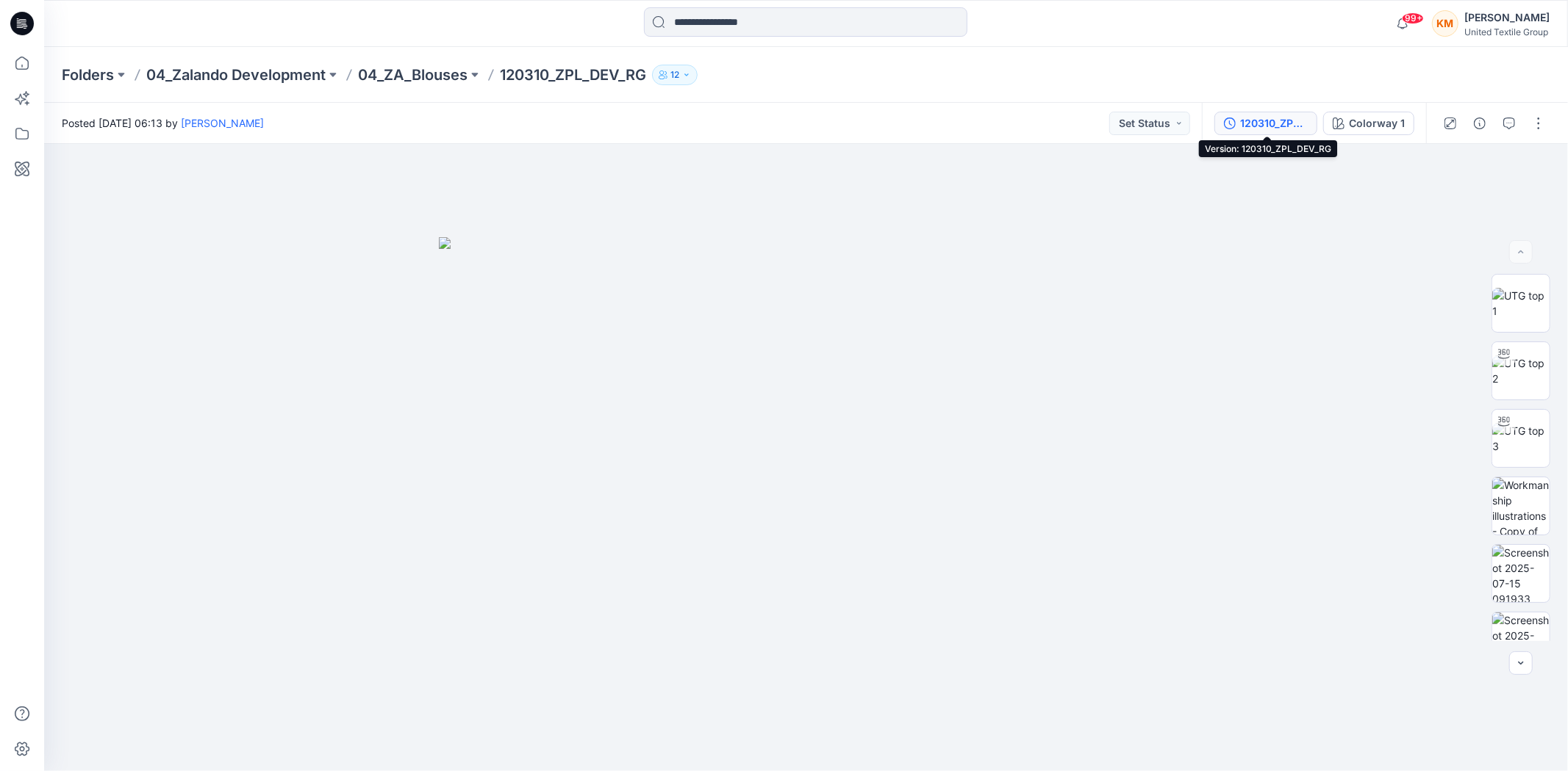
click at [1270, 119] on div "120310_ZPL_DEV_RG" at bounding box center [1274, 123] width 68 height 17
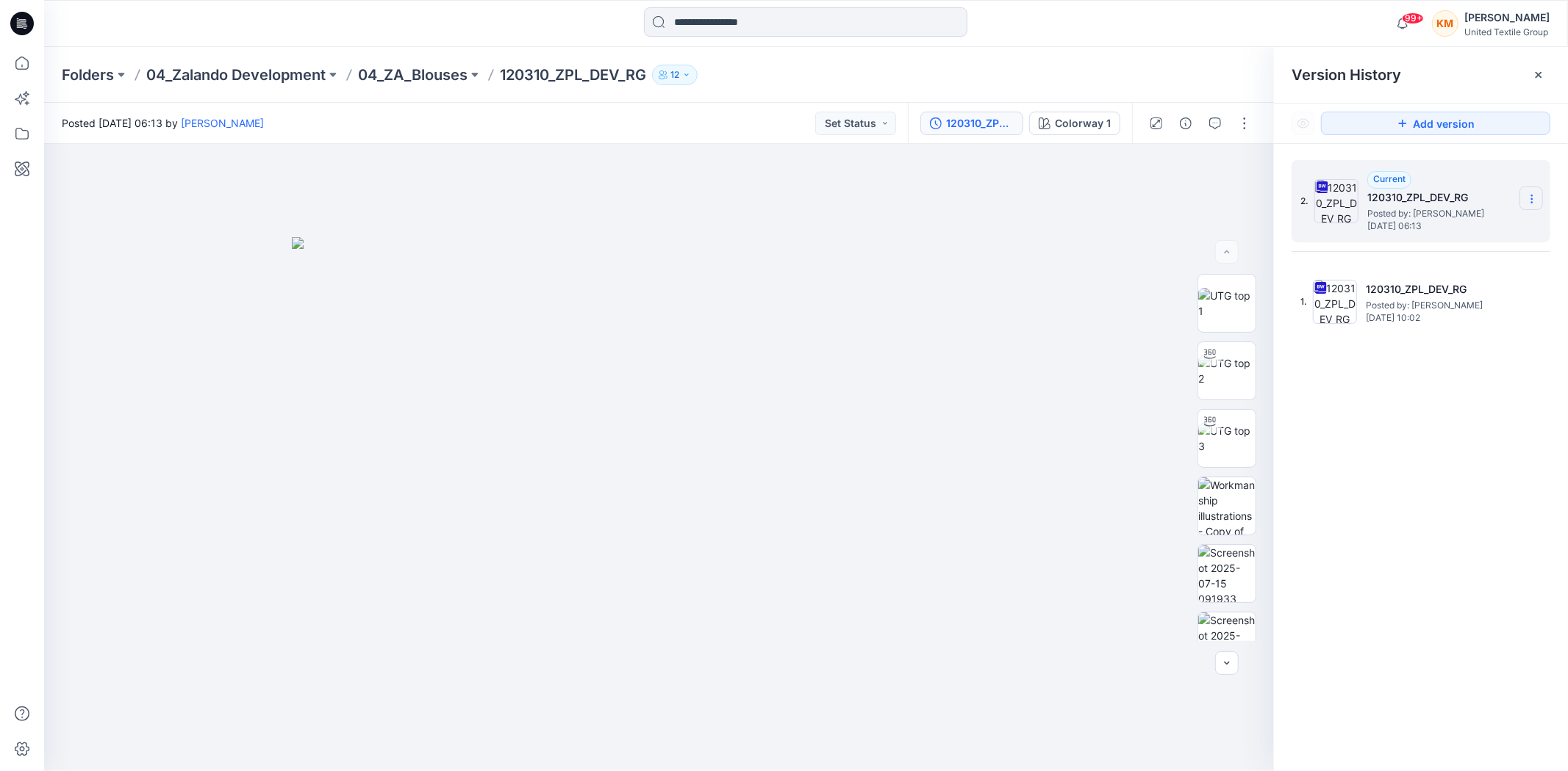
click at [1526, 194] on icon at bounding box center [1532, 199] width 12 height 12
click at [1458, 228] on span "Download Source BW File" at bounding box center [1457, 228] width 122 height 17
click at [19, 65] on icon at bounding box center [21, 62] width 32 height 32
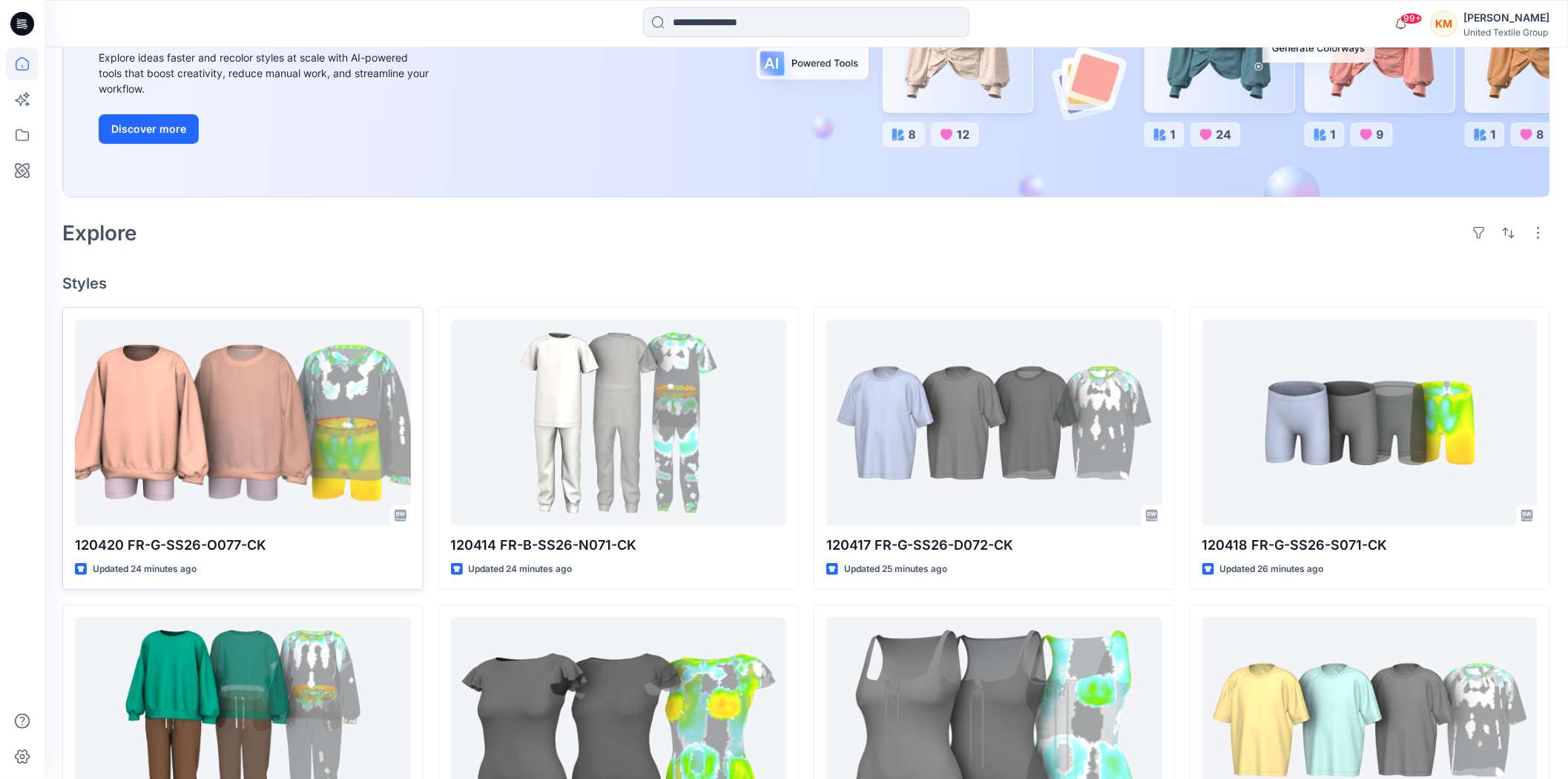
scroll to position [330, 0]
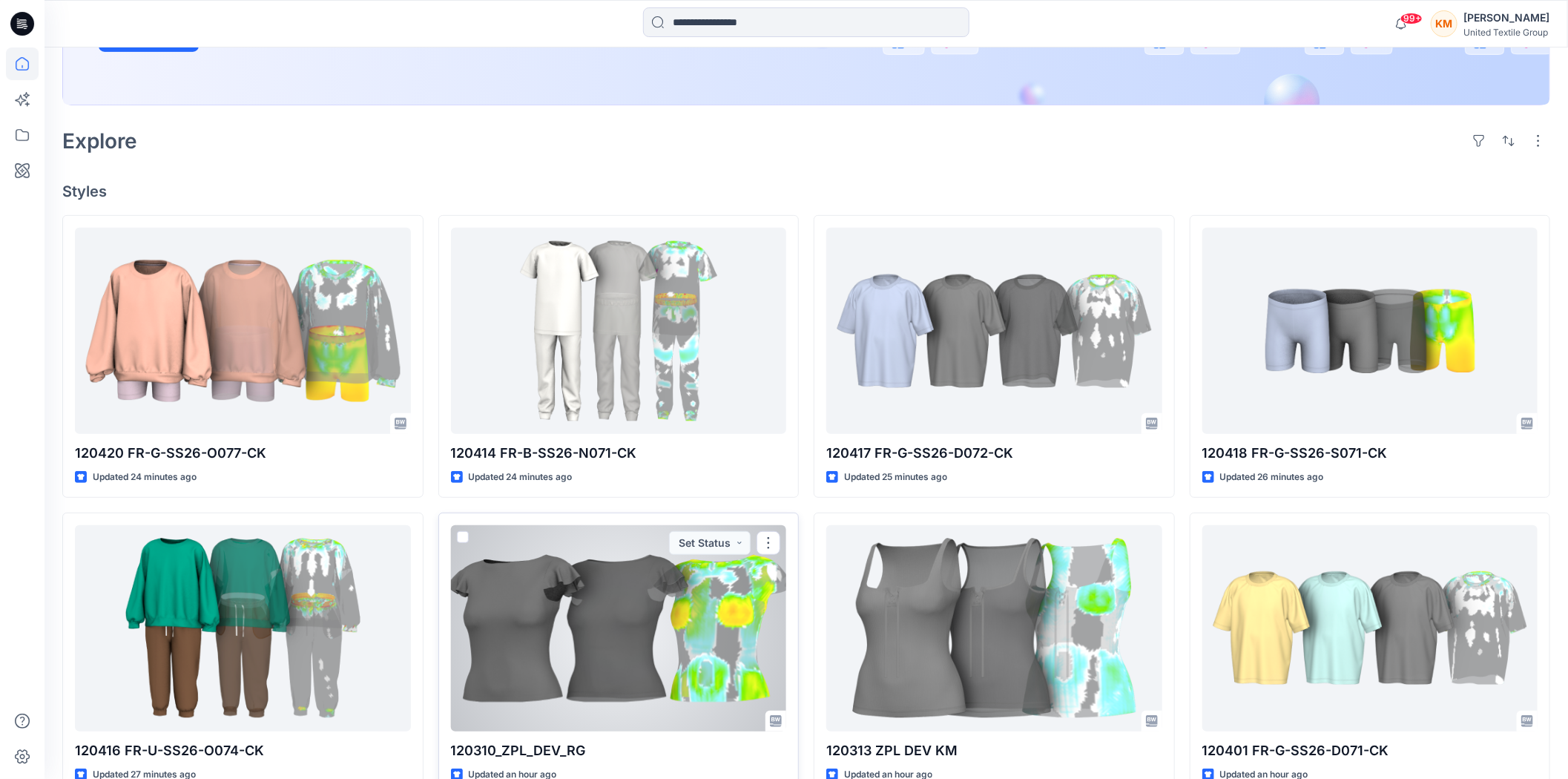
click at [605, 644] on div at bounding box center [619, 629] width 336 height 206
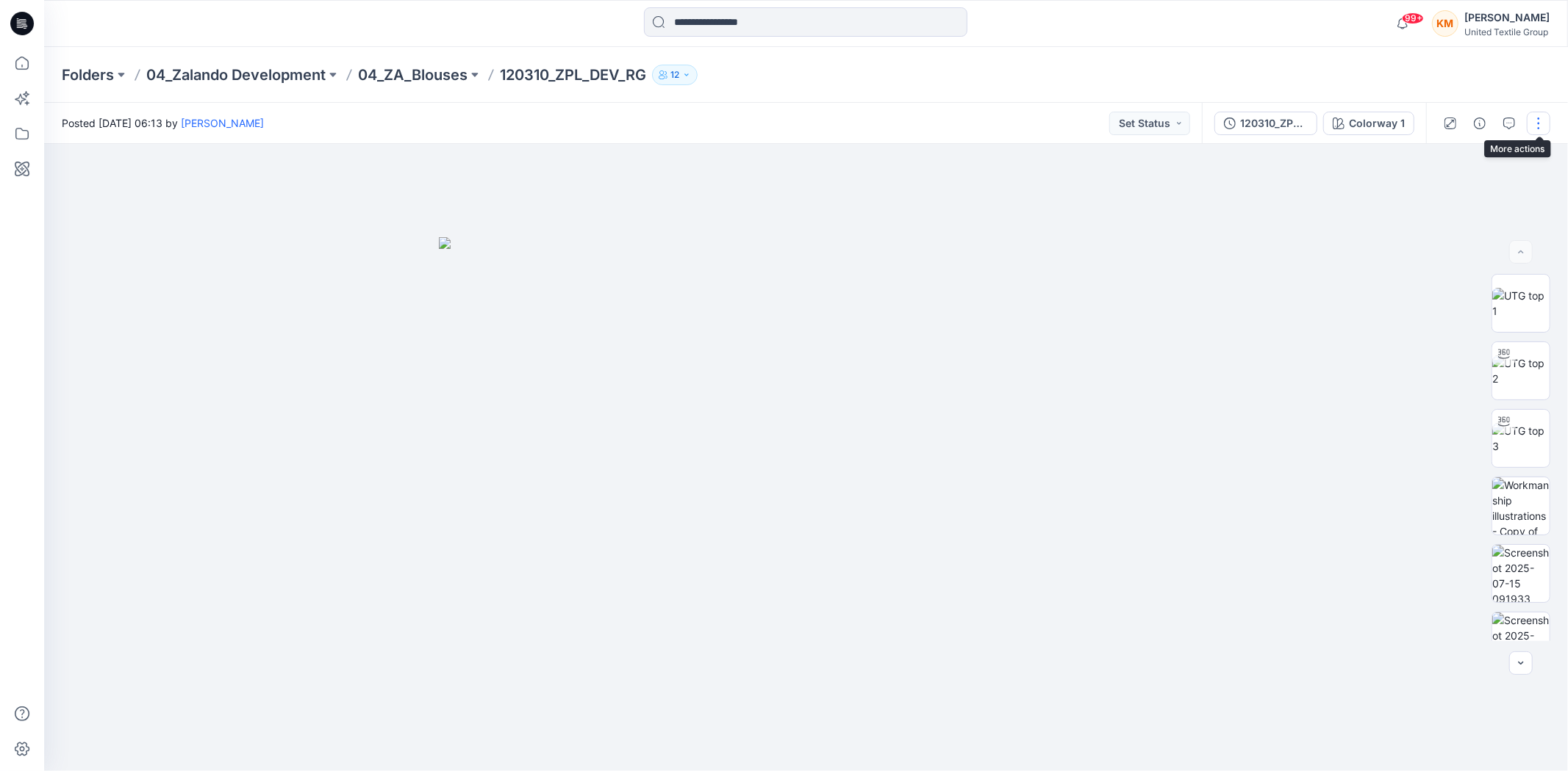
click at [1538, 117] on button "button" at bounding box center [1538, 123] width 23 height 23
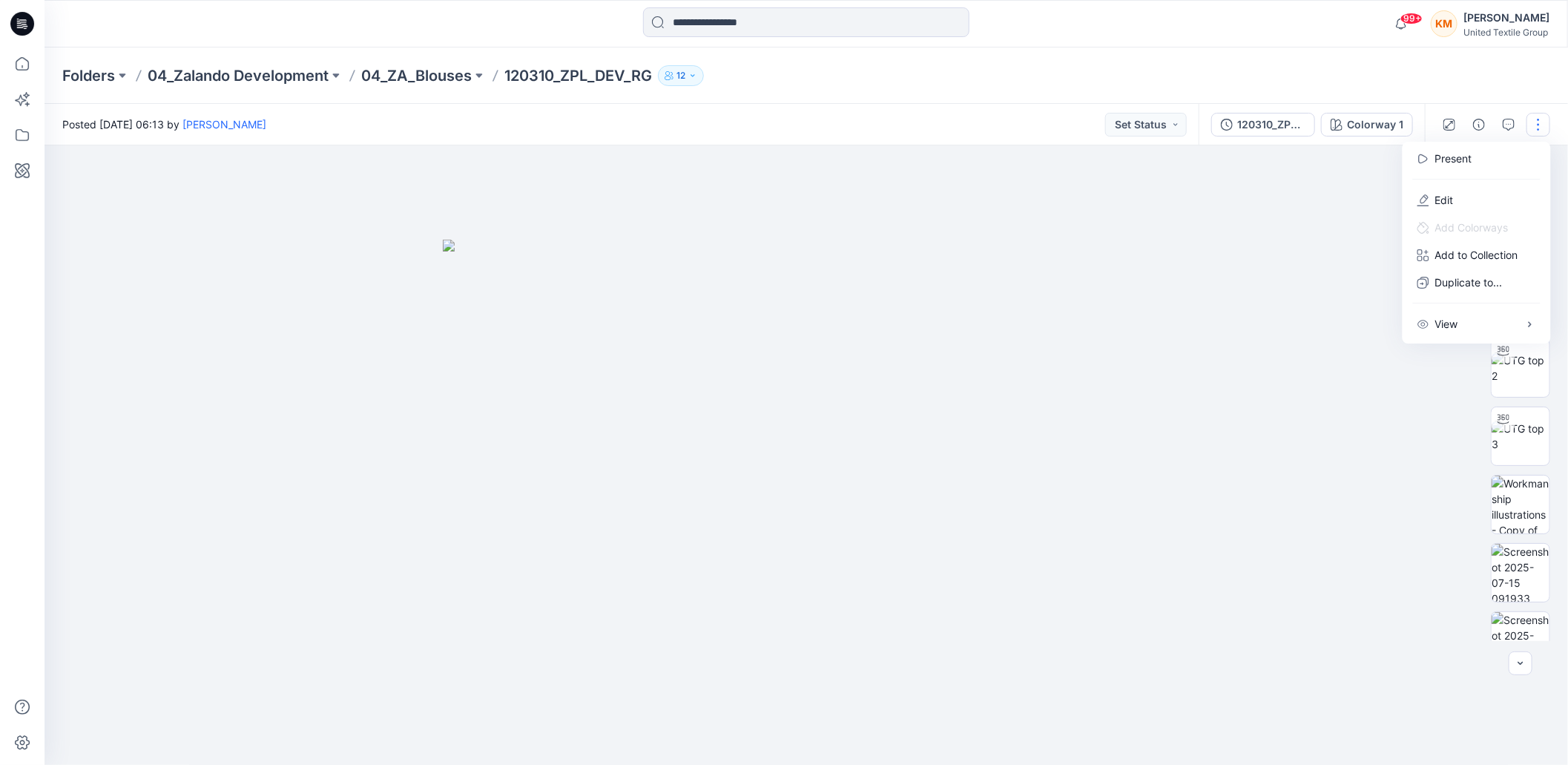
click at [1207, 249] on div at bounding box center [813, 462] width 1538 height 634
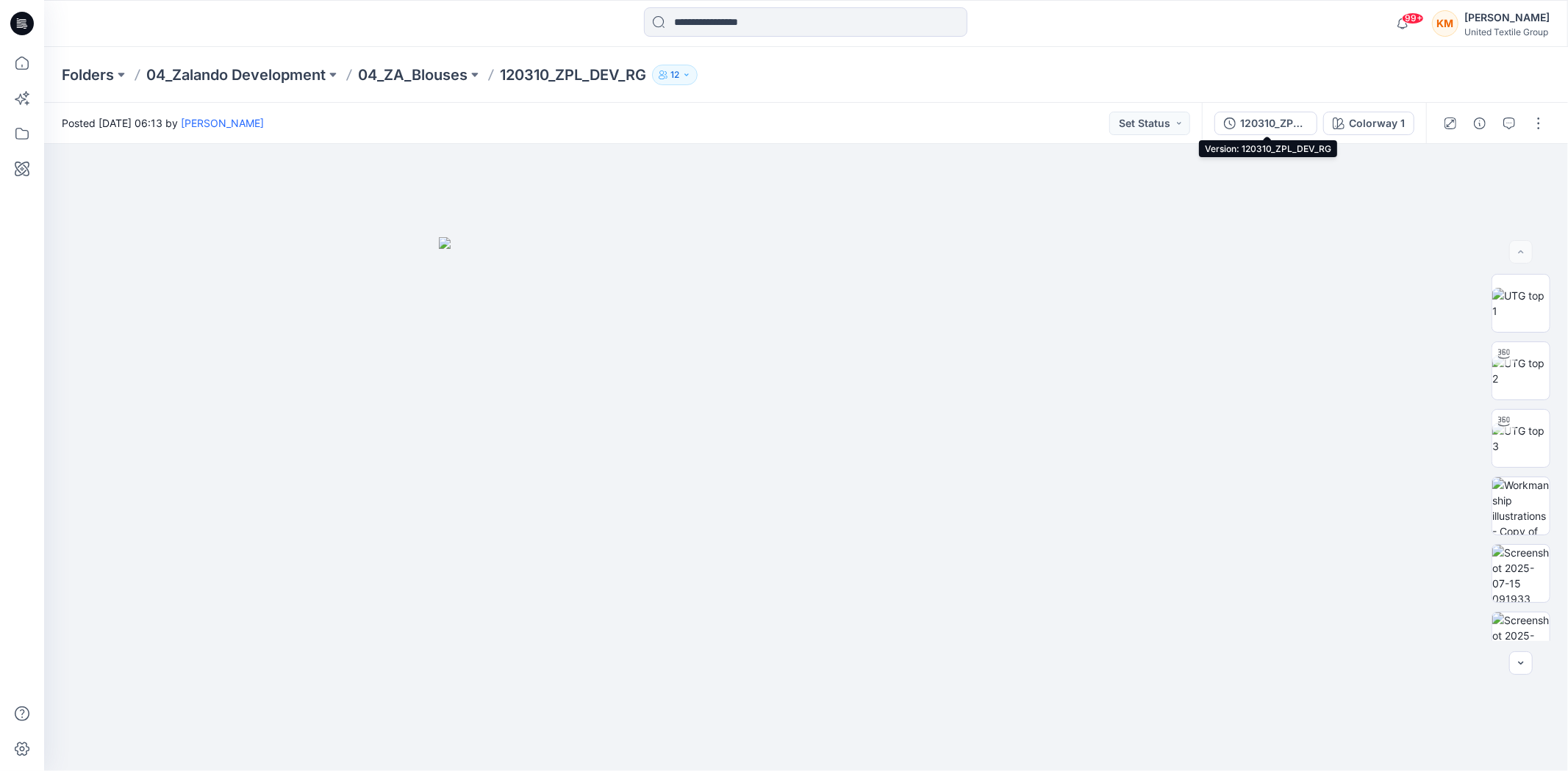
click at [1273, 122] on div "120310_ZPL_DEV_RG" at bounding box center [1274, 123] width 68 height 17
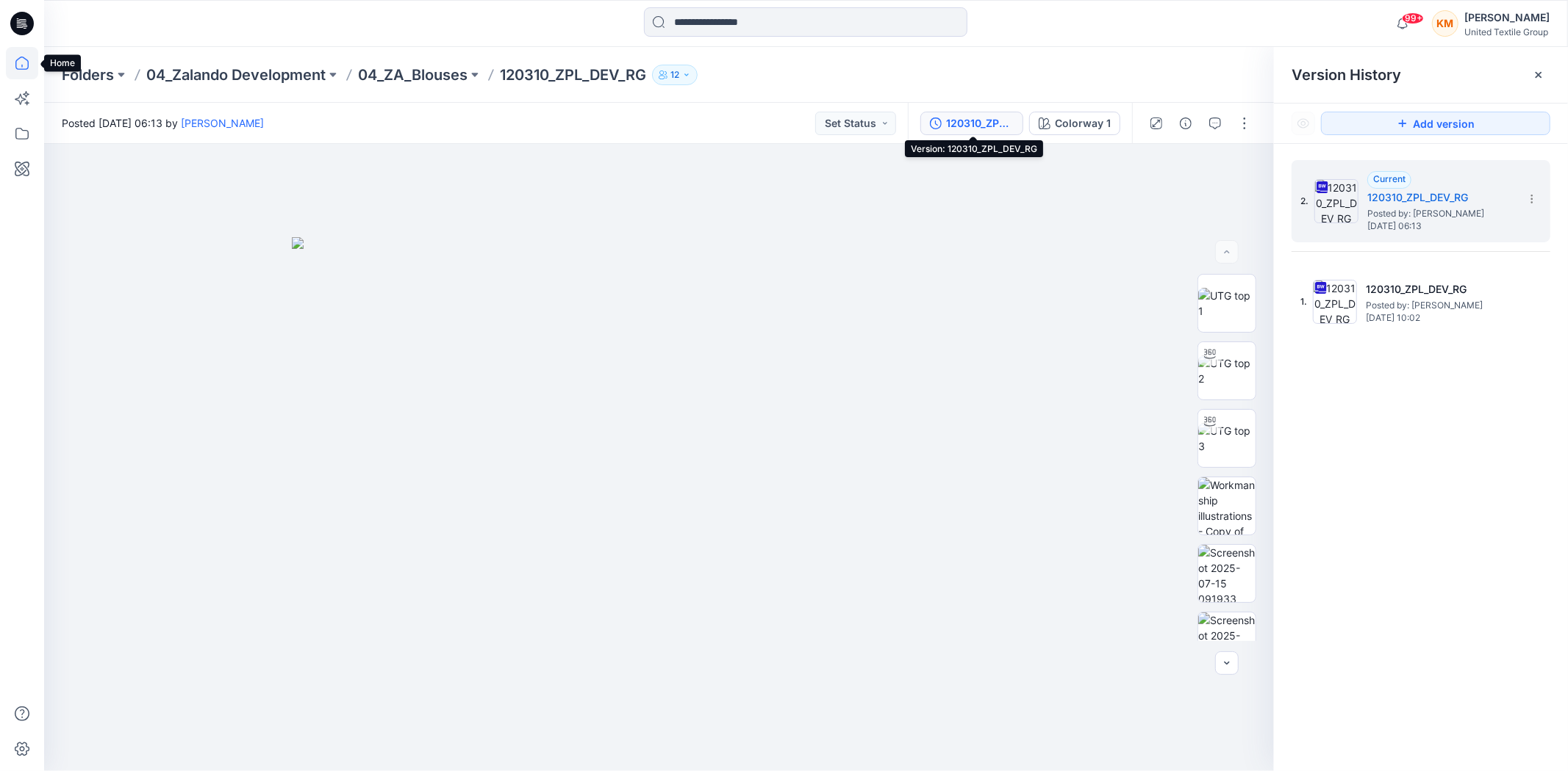
click at [20, 67] on icon at bounding box center [21, 62] width 32 height 32
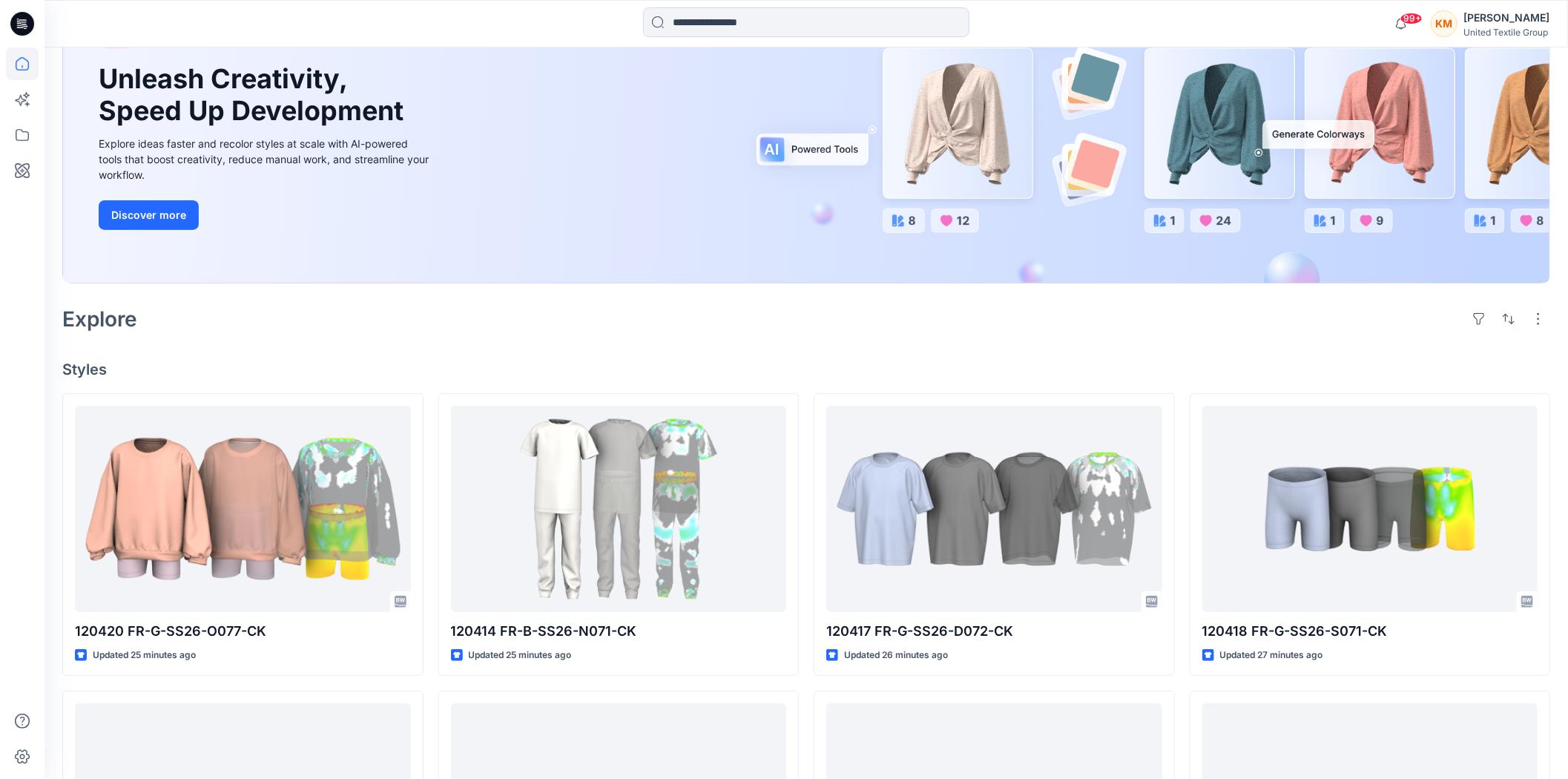
scroll to position [165, 0]
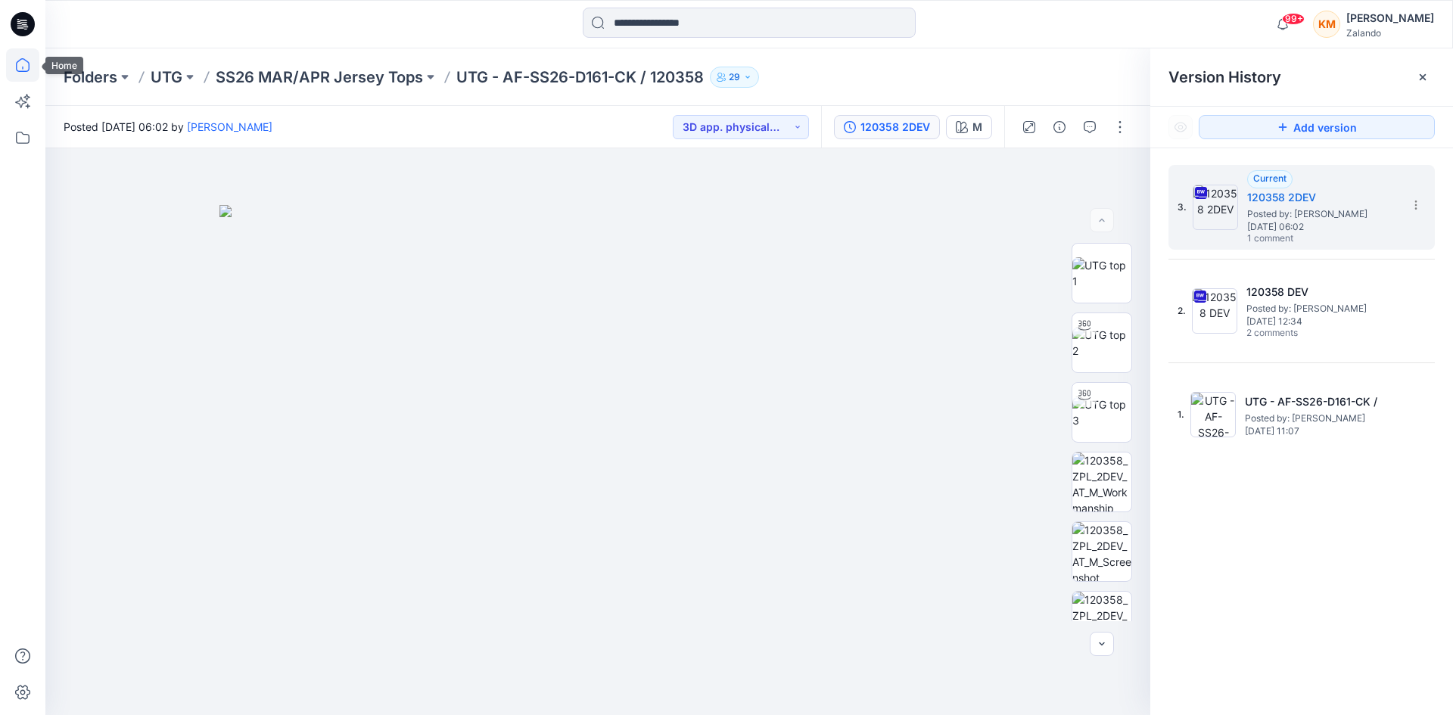
click at [21, 60] on icon at bounding box center [22, 64] width 33 height 33
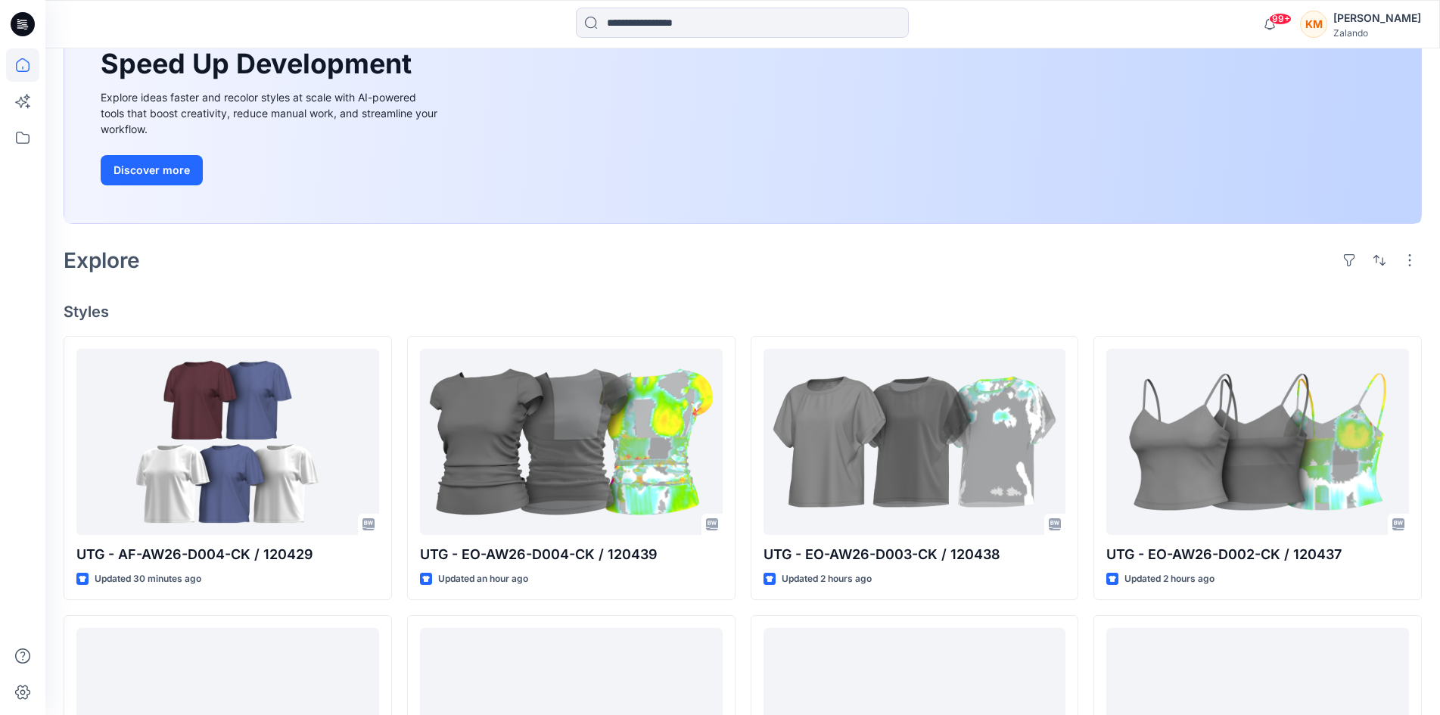
scroll to position [227, 0]
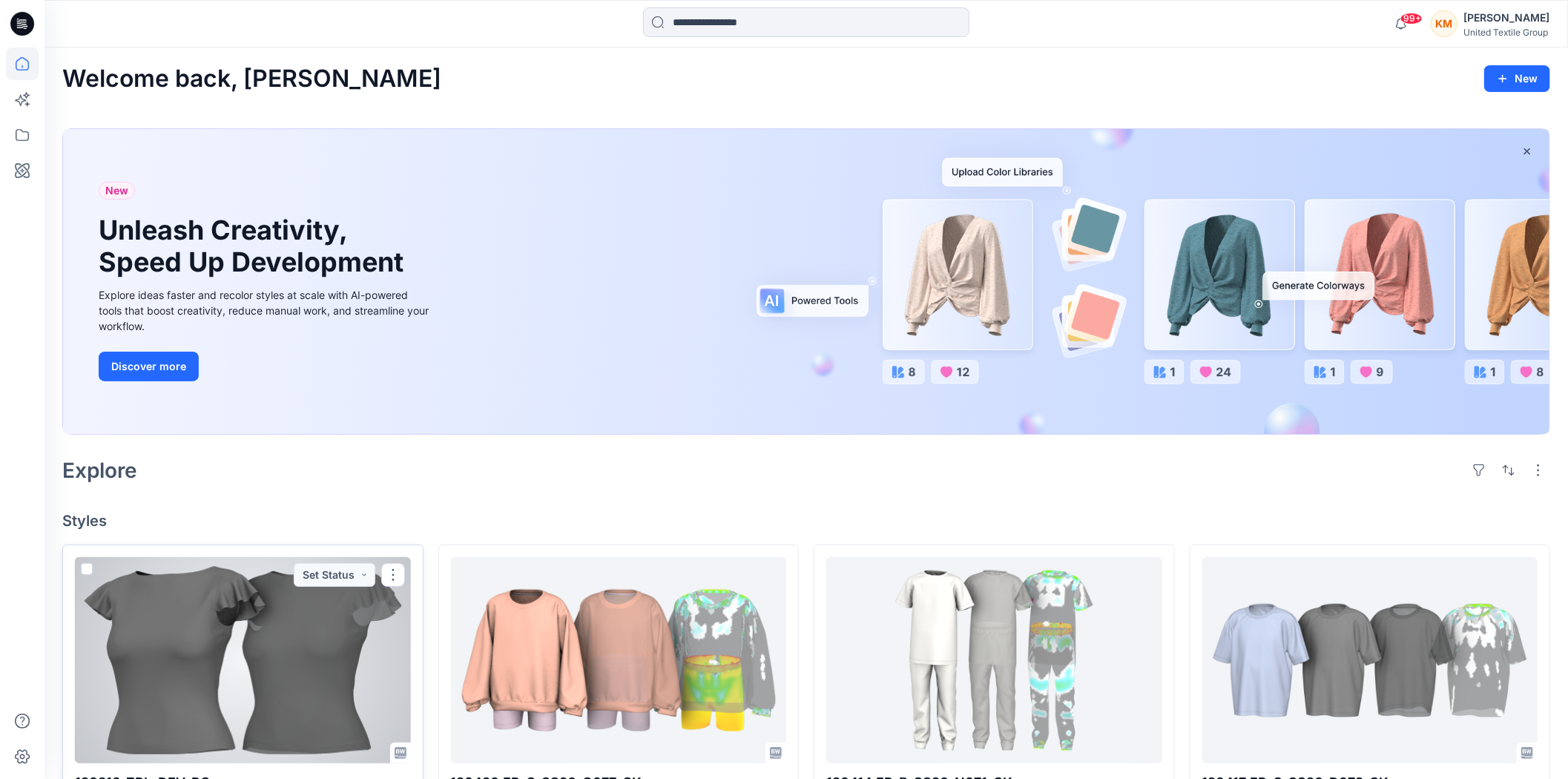
click at [300, 631] on div at bounding box center [242, 660] width 336 height 206
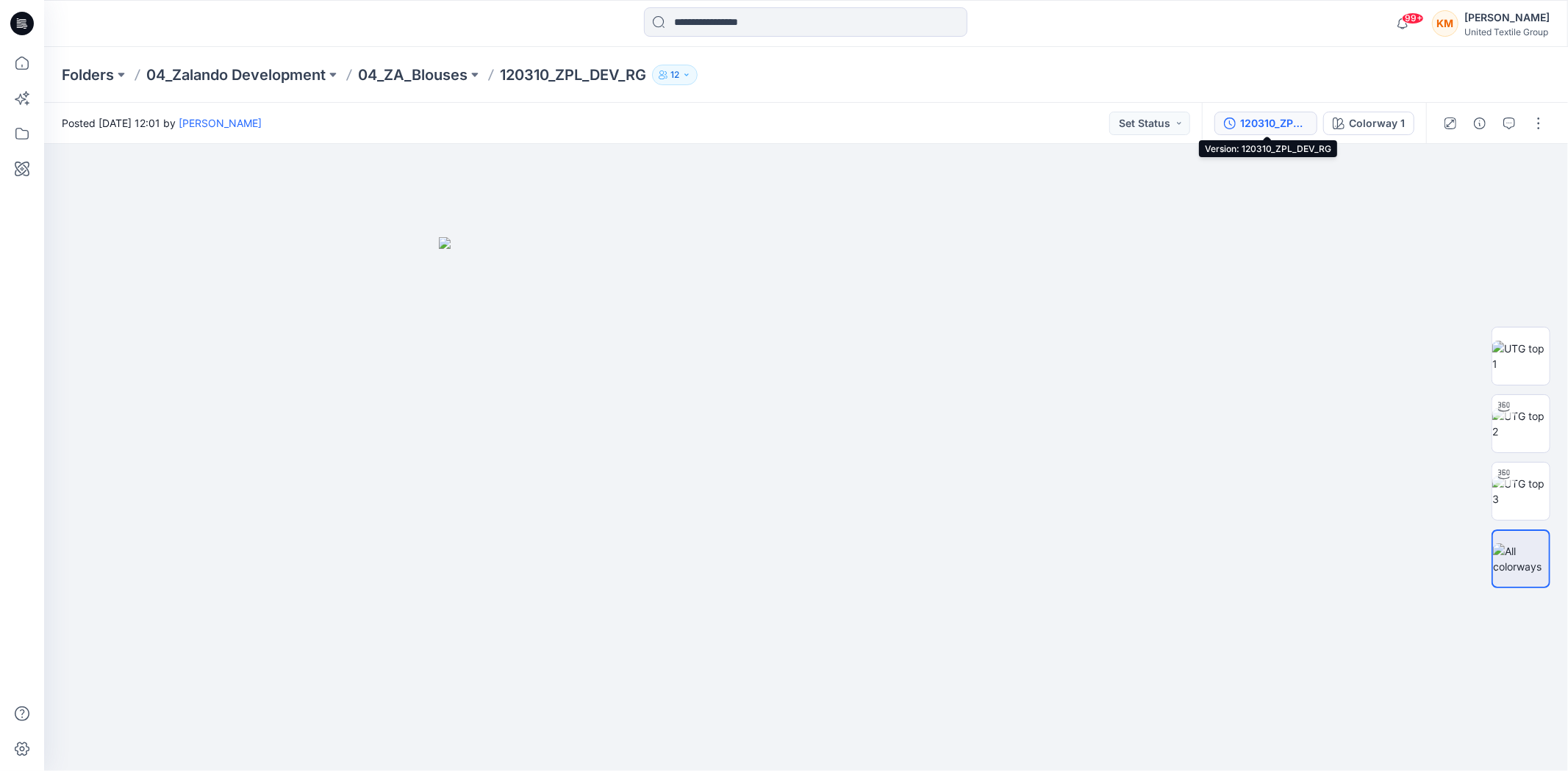
click at [1283, 120] on div "120310_ZPL_DEV_RG" at bounding box center [1274, 123] width 68 height 17
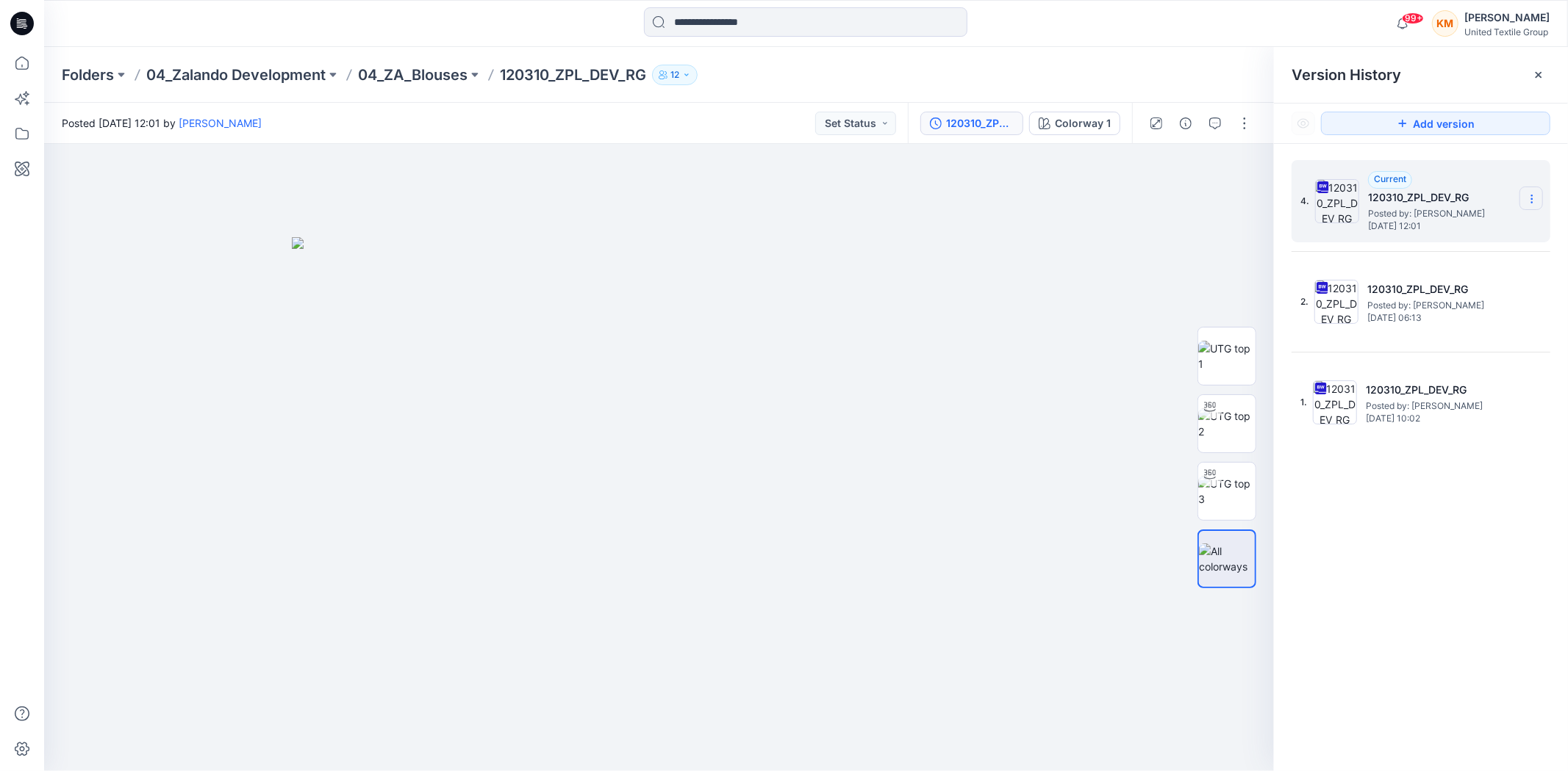
click at [1531, 194] on icon at bounding box center [1532, 199] width 12 height 12
click at [1470, 228] on span "Download Source BW File" at bounding box center [1457, 228] width 122 height 17
click at [22, 62] on icon at bounding box center [21, 62] width 32 height 32
